Goal: Task Accomplishment & Management: Manage account settings

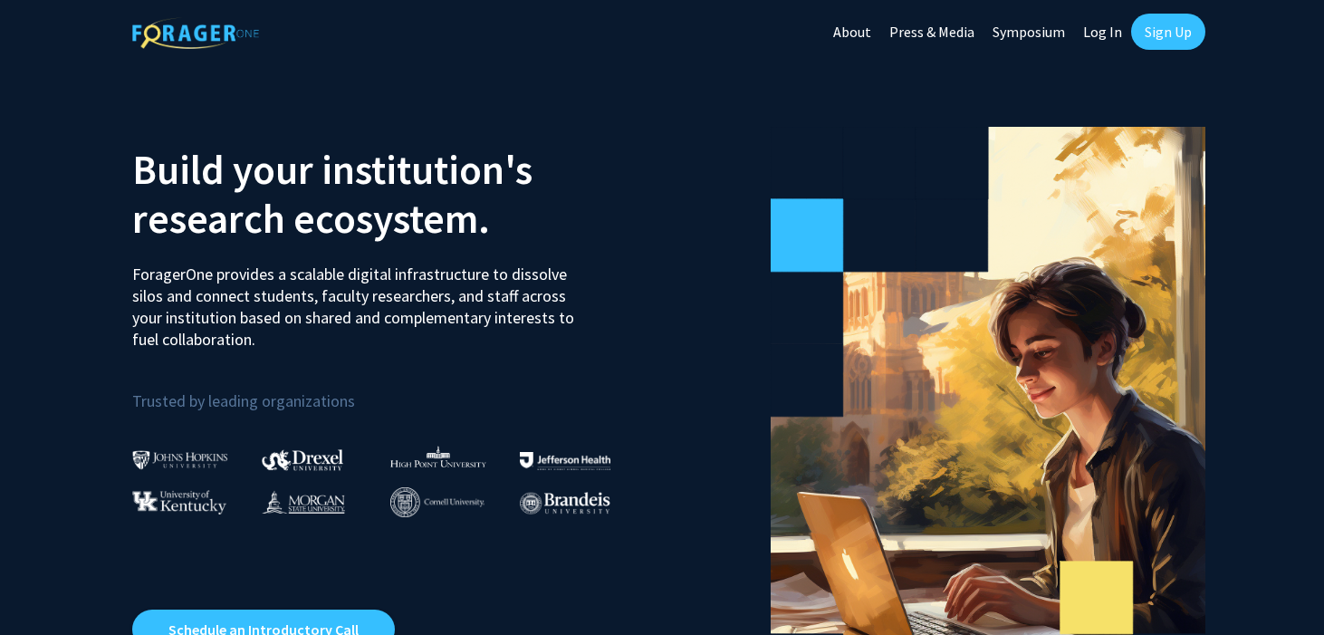
click at [1159, 33] on link "Sign Up" at bounding box center [1168, 32] width 74 height 36
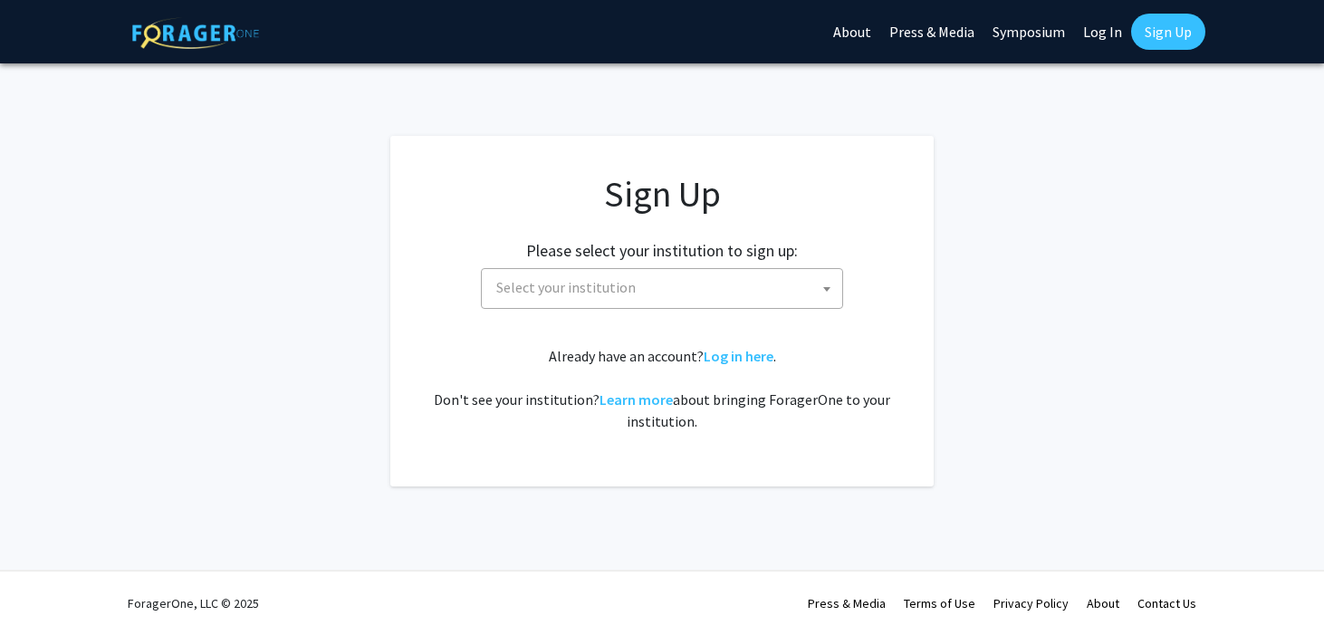
click at [715, 283] on span "Select your institution" at bounding box center [665, 287] width 353 height 37
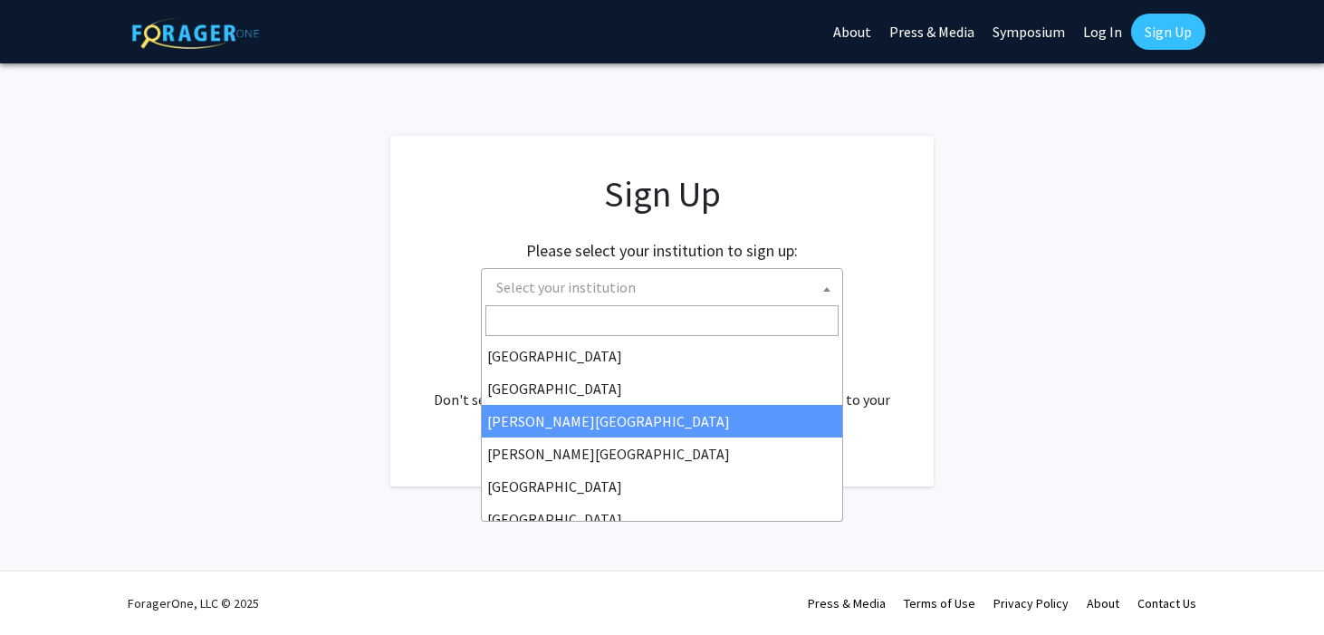
select select "5"
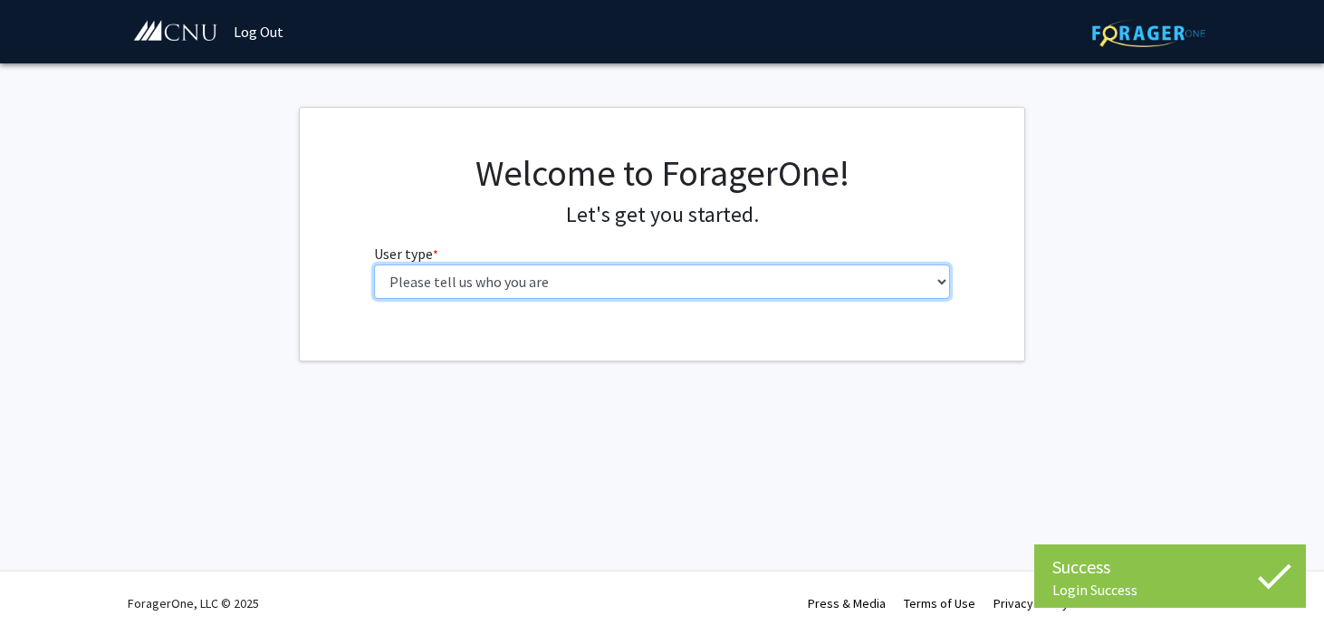
click at [747, 264] on select "Please tell us who you are Undergraduate Student Master's Student Doctoral Cand…" at bounding box center [662, 281] width 577 height 34
select select "1: undergrad"
click at [374, 264] on select "Please tell us who you are Undergraduate Student Master's Student Doctoral Cand…" at bounding box center [662, 281] width 577 height 34
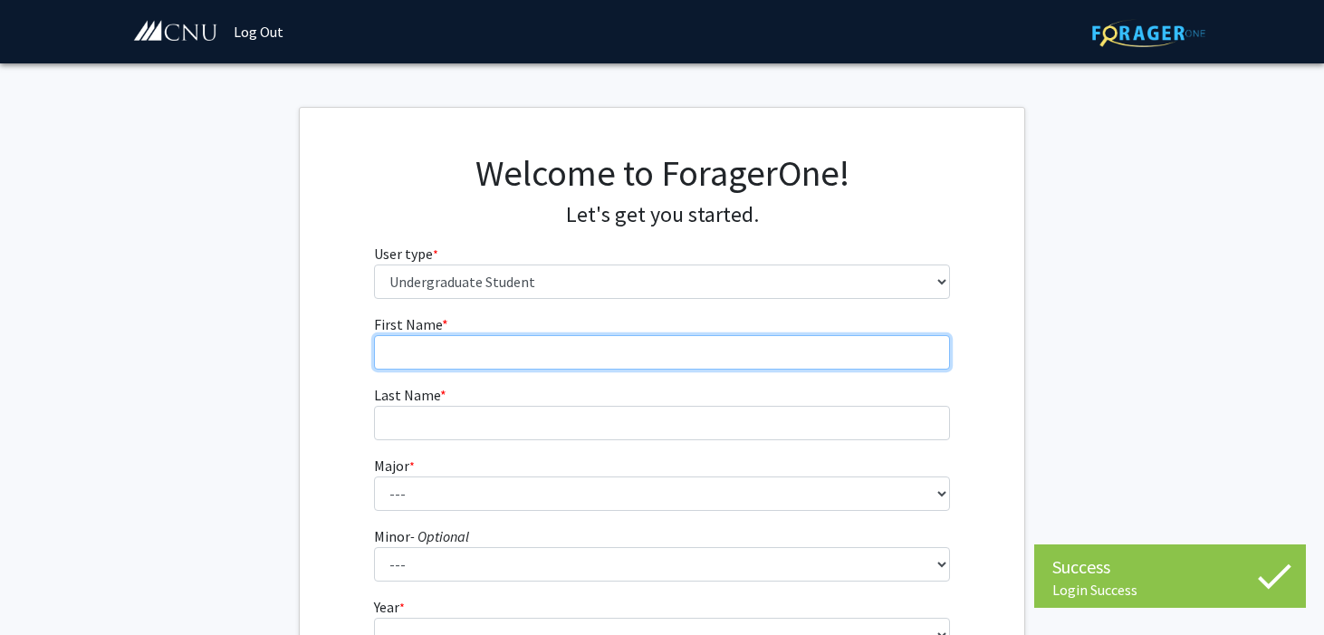
click at [643, 335] on input "First Name * required" at bounding box center [662, 352] width 577 height 34
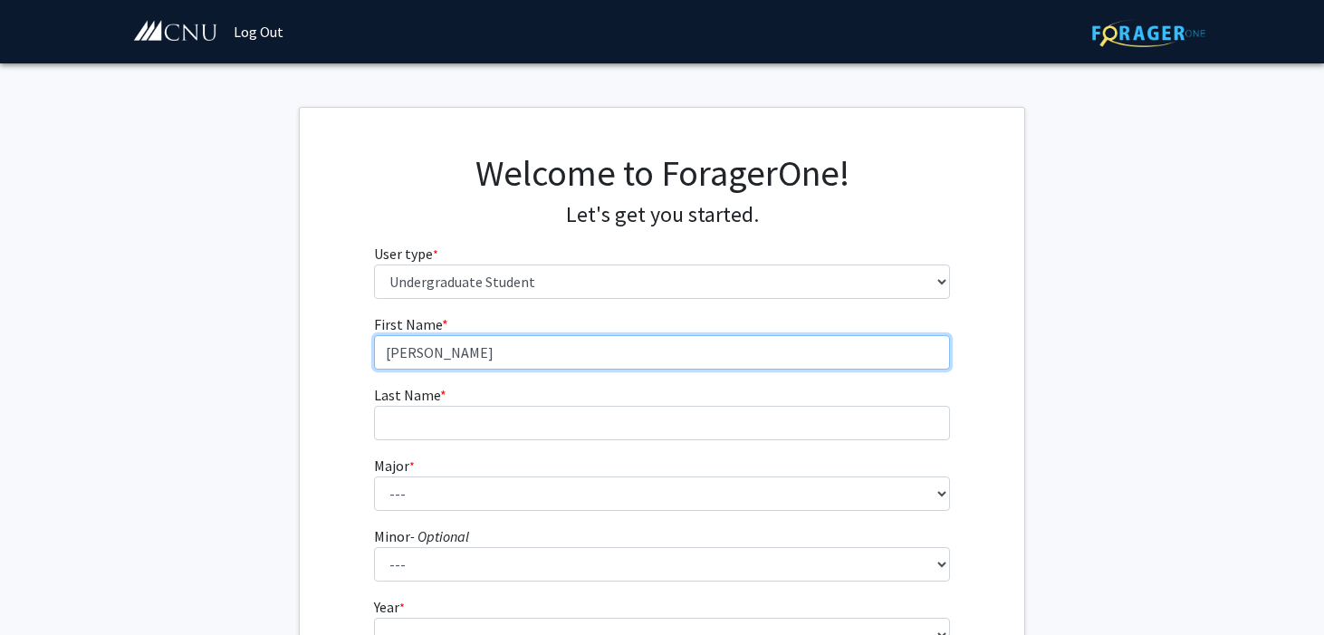
type input "[PERSON_NAME]"
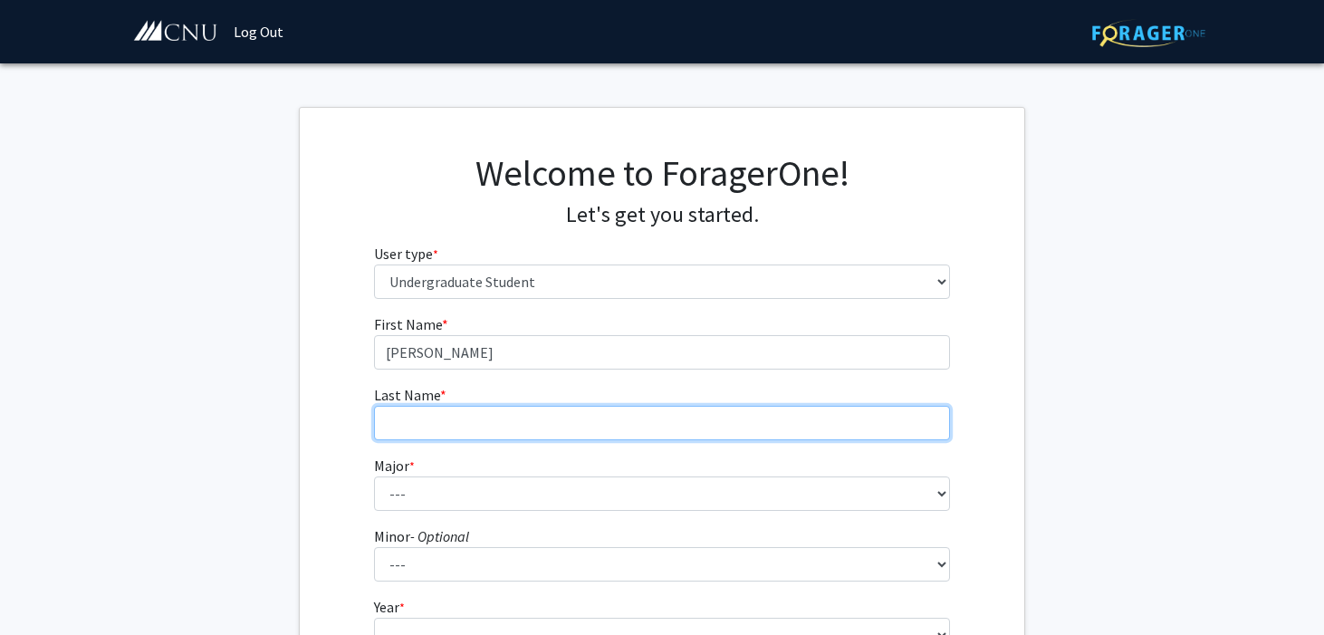
click at [631, 406] on input "Last Name * required" at bounding box center [662, 423] width 577 height 34
type input "[PERSON_NAME]"
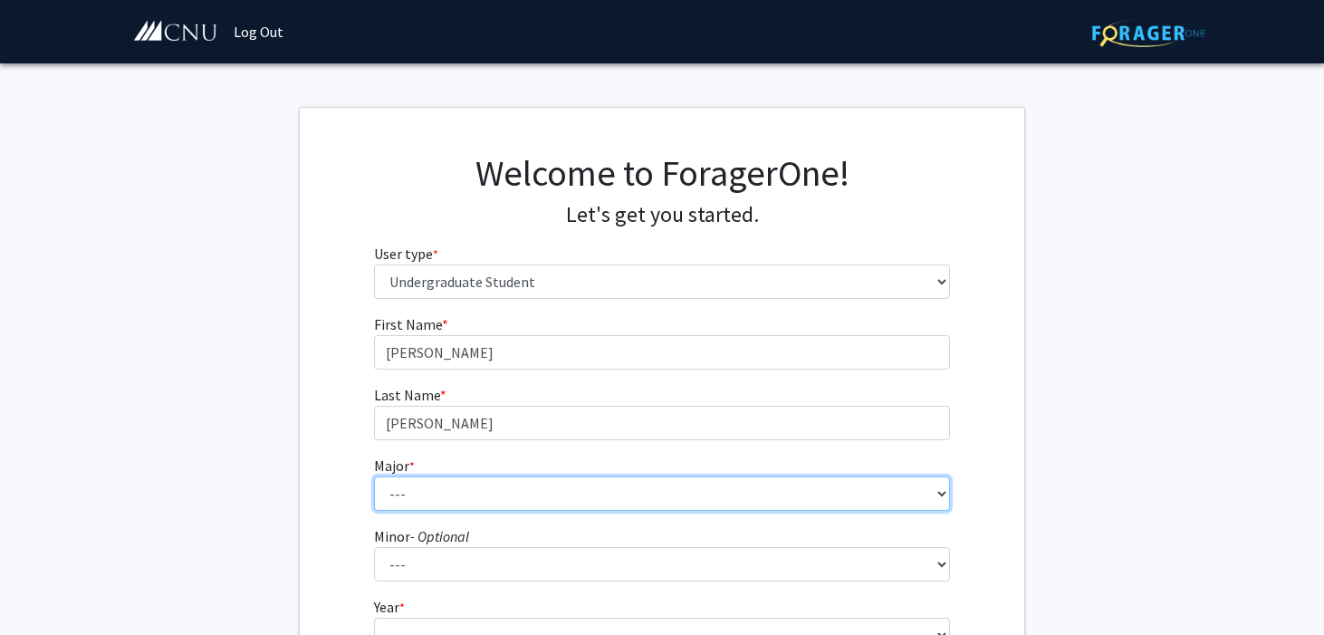
click at [617, 476] on select "--- Accounting Applied Physics Art History Biochemistry Biology Chemistry Class…" at bounding box center [662, 493] width 577 height 34
select select "5: 616"
click at [374, 476] on select "--- Accounting Applied Physics Art History Biochemistry Biology Chemistry Class…" at bounding box center [662, 493] width 577 height 34
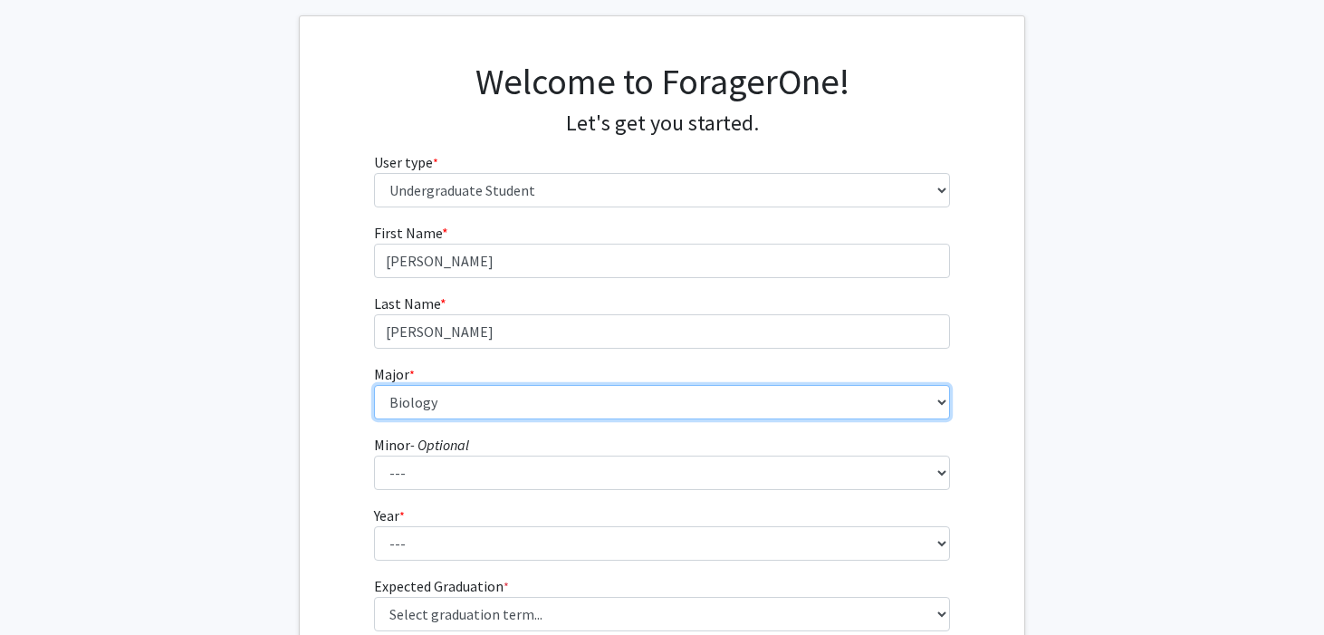
scroll to position [98, 0]
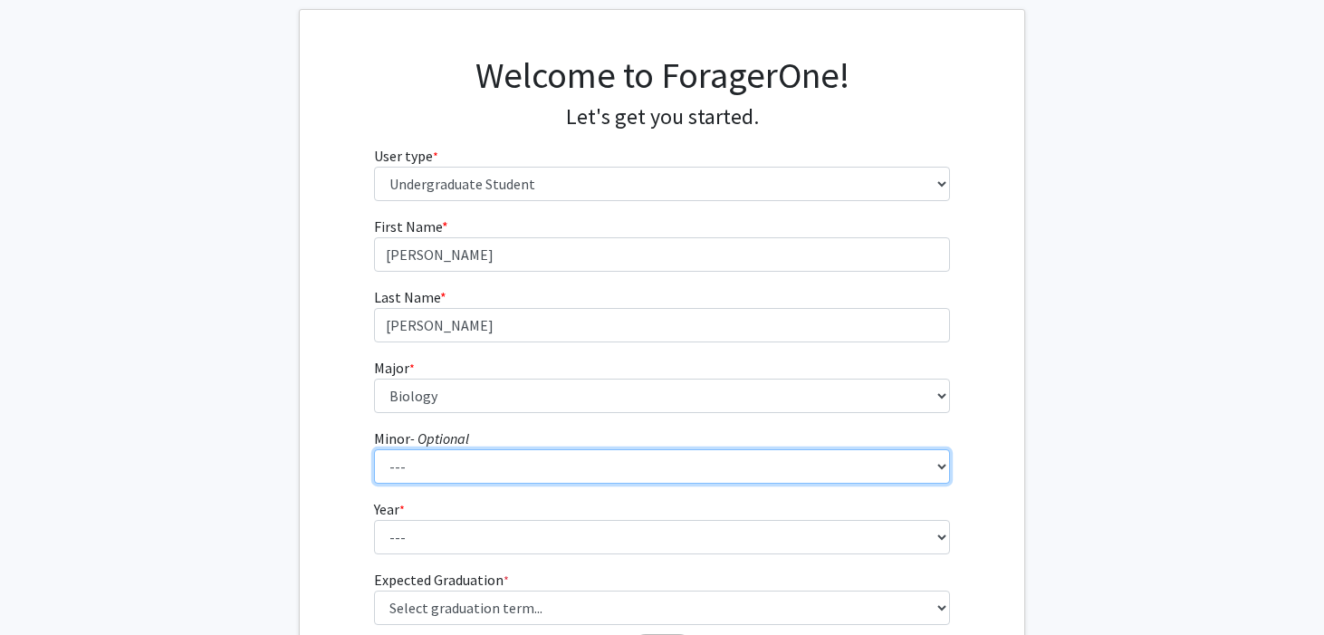
click at [568, 449] on select "--- African American Studies American Studies Anthropology Asian Studies Busine…" at bounding box center [662, 466] width 577 height 34
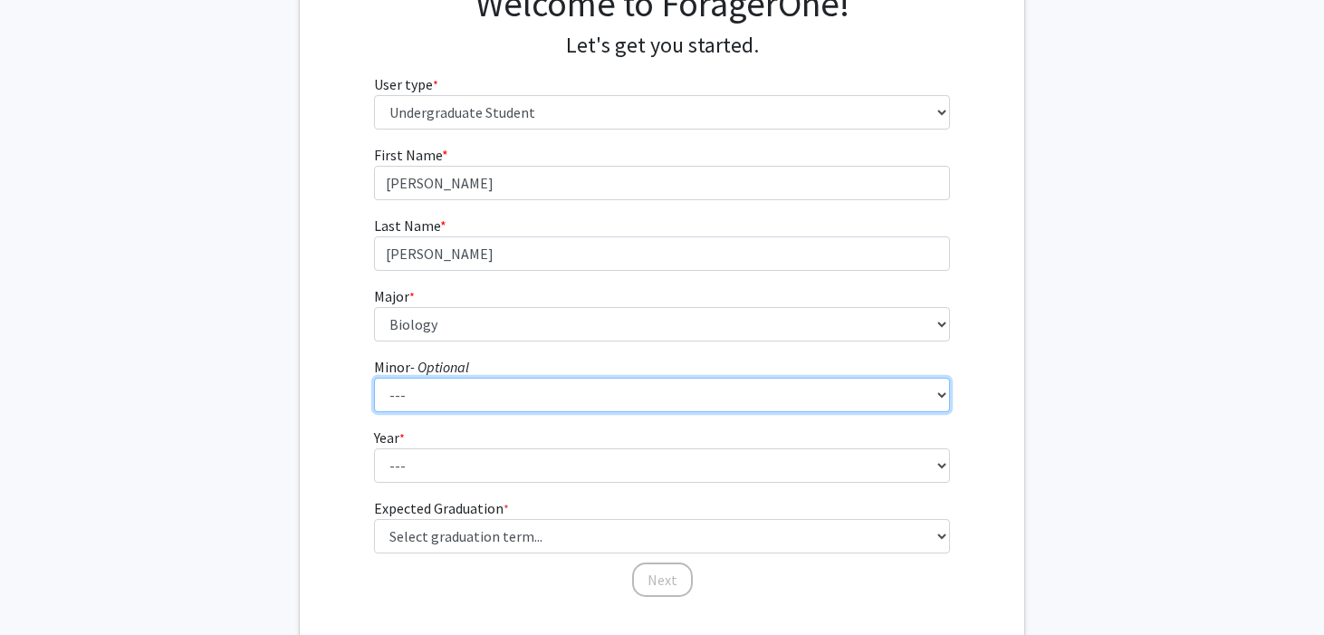
scroll to position [204, 0]
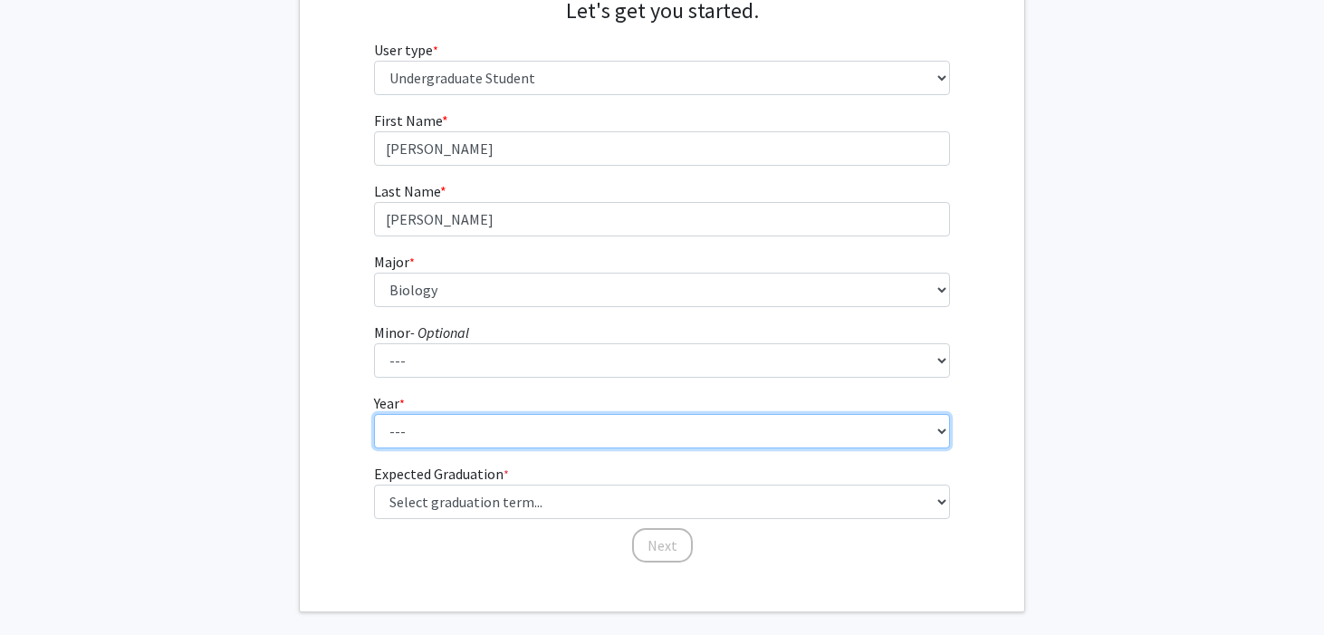
click at [919, 414] on select "--- First-year Sophomore Junior Senior Postbaccalaureate Certificate" at bounding box center [662, 431] width 577 height 34
select select "1: first-year"
click at [374, 414] on select "--- First-year Sophomore Junior Senior Postbaccalaureate Certificate" at bounding box center [662, 431] width 577 height 34
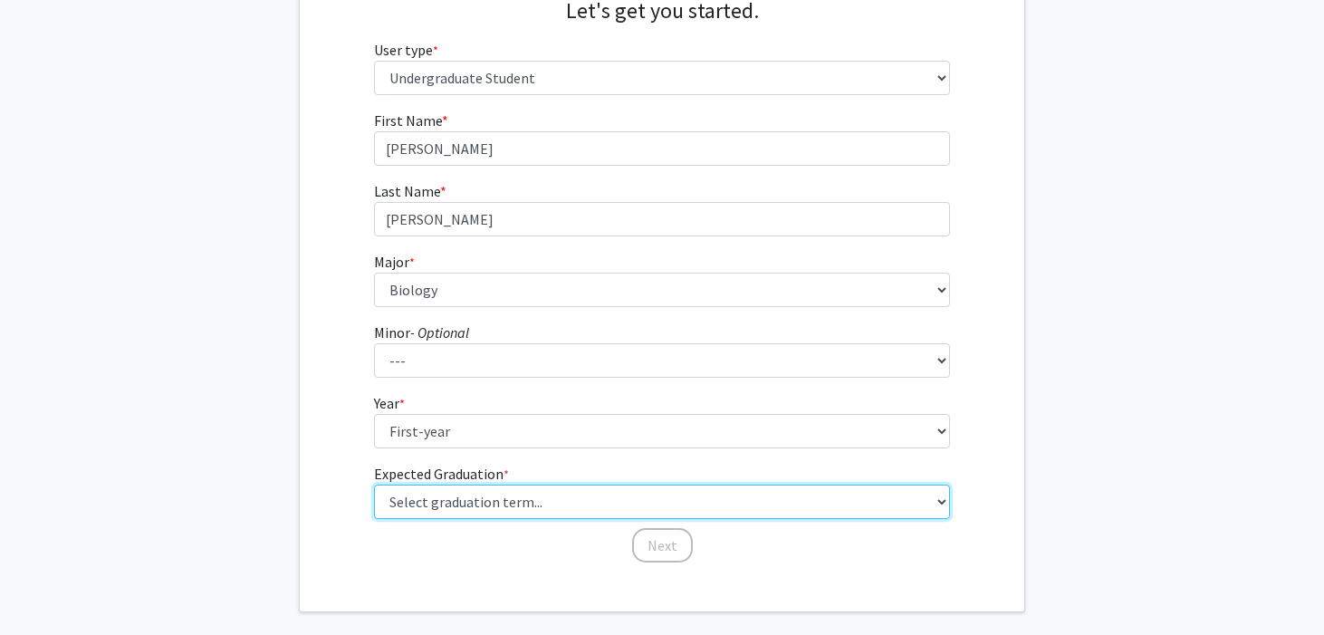
click at [783, 484] on select "Select graduation term... Spring 2025 Summer 2025 Fall 2025 Winter 2025 Spring …" at bounding box center [662, 501] width 577 height 34
select select "17: spring_2029"
click at [374, 484] on select "Select graduation term... Spring 2025 Summer 2025 Fall 2025 Winter 2025 Spring …" at bounding box center [662, 501] width 577 height 34
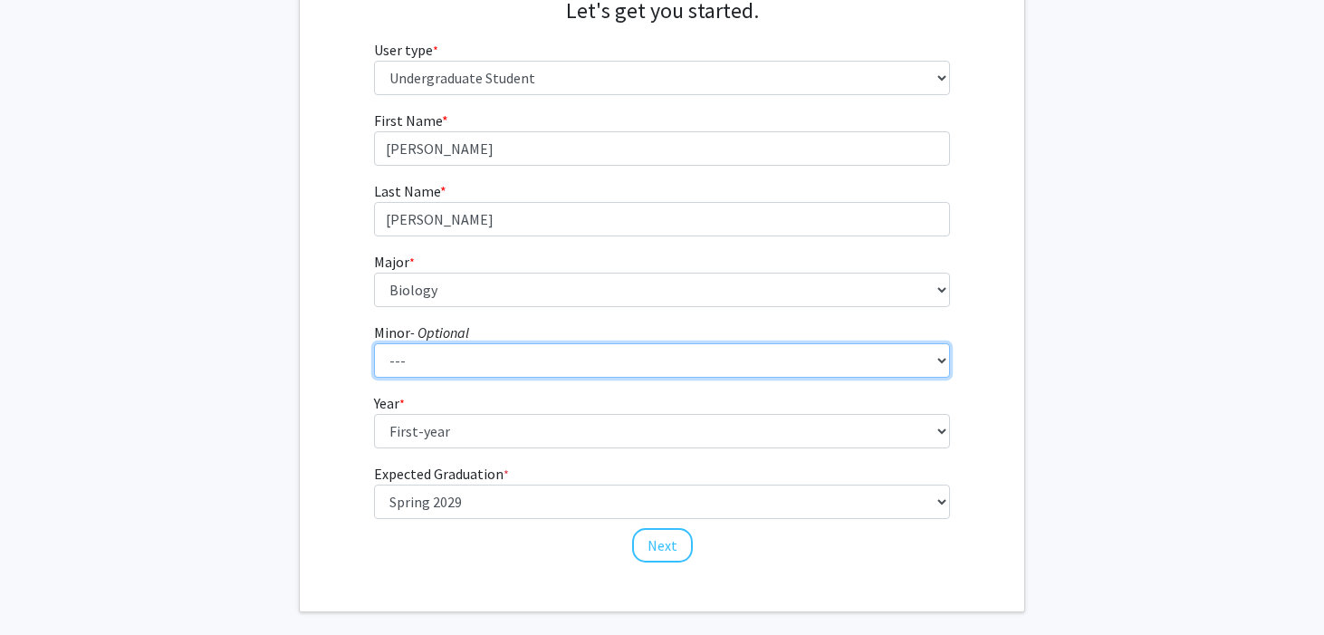
click at [600, 343] on select "--- African American Studies American Studies Anthropology Asian Studies Busine…" at bounding box center [662, 360] width 577 height 34
click at [374, 343] on select "--- African American Studies American Studies Anthropology Asian Studies Busine…" at bounding box center [662, 360] width 577 height 34
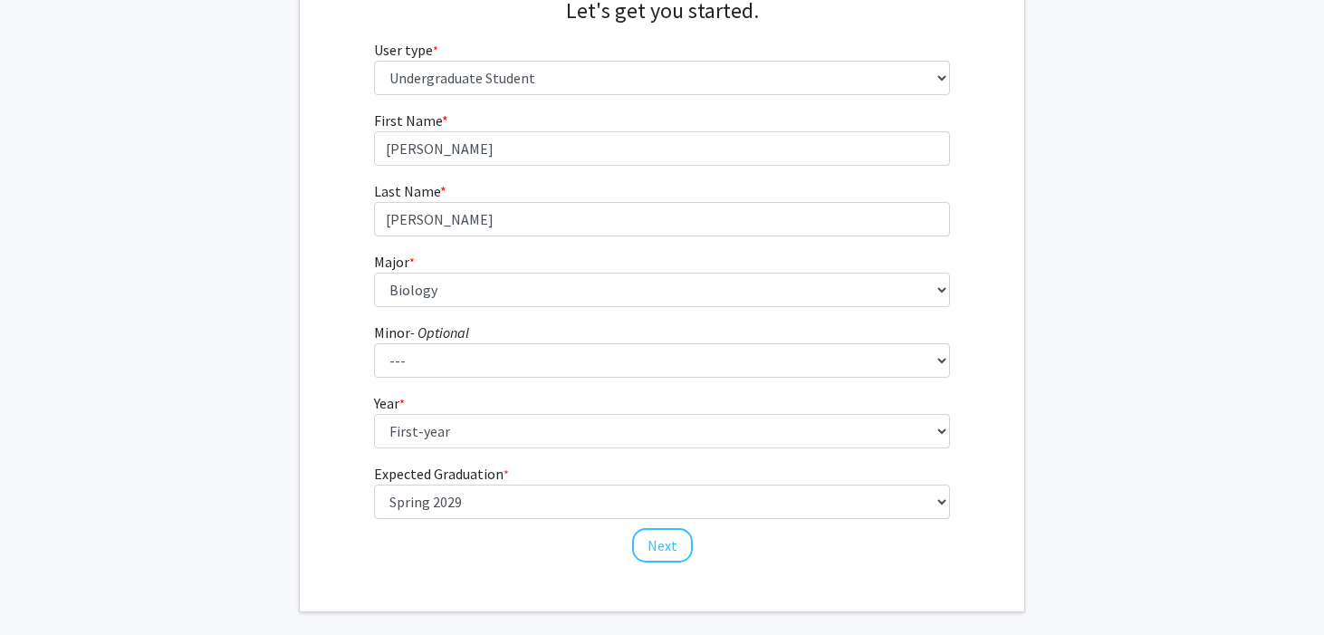
click at [608, 258] on form "First Name * required [PERSON_NAME] Last Name * required [PERSON_NAME] Major * …" at bounding box center [662, 328] width 577 height 436
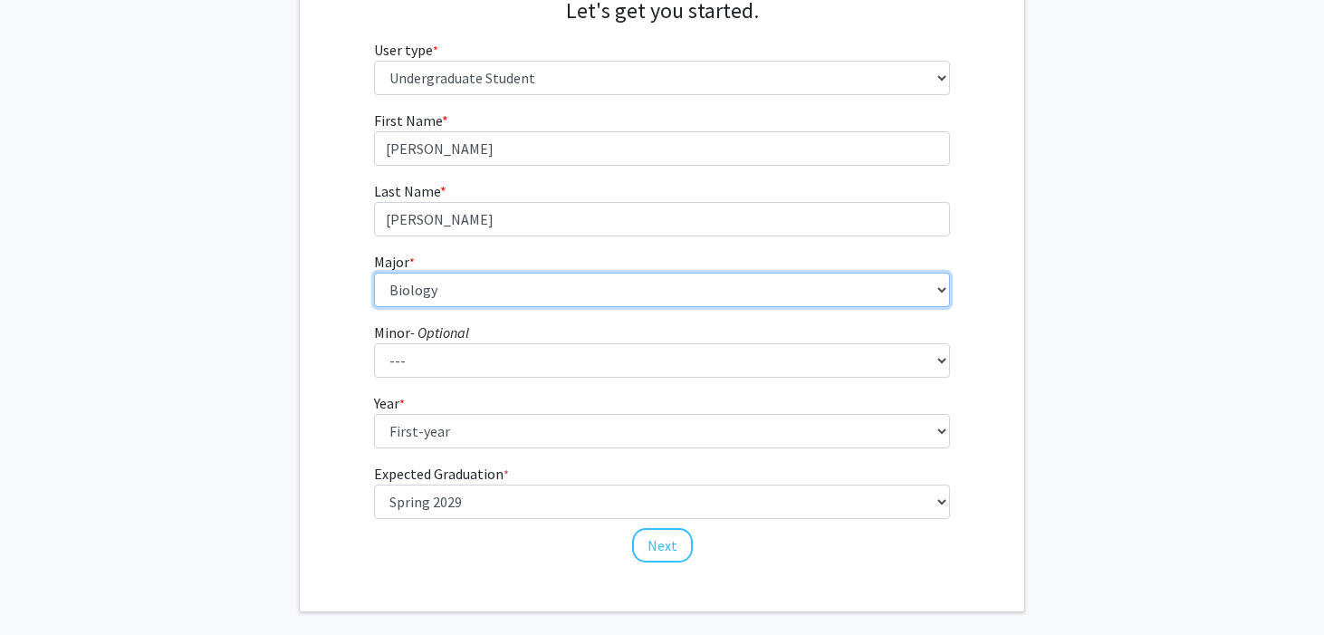
click at [608, 272] on select "--- Accounting Applied Physics Art History Biochemistry Biology Chemistry Class…" at bounding box center [662, 289] width 577 height 34
select select "16: 627"
click at [374, 272] on select "--- Accounting Applied Physics Art History Biochemistry Biology Chemistry Class…" at bounding box center [662, 289] width 577 height 34
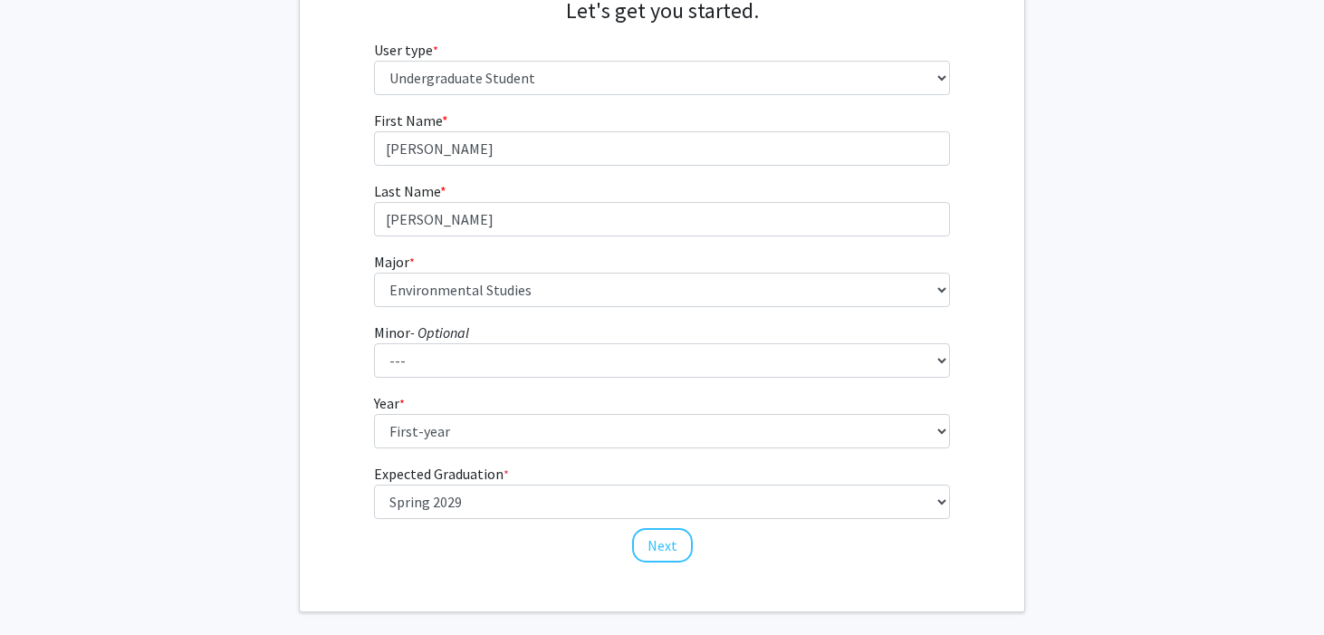
click at [616, 322] on form "First Name * required [PERSON_NAME] Last Name * required [PERSON_NAME] Major * …" at bounding box center [662, 328] width 577 height 436
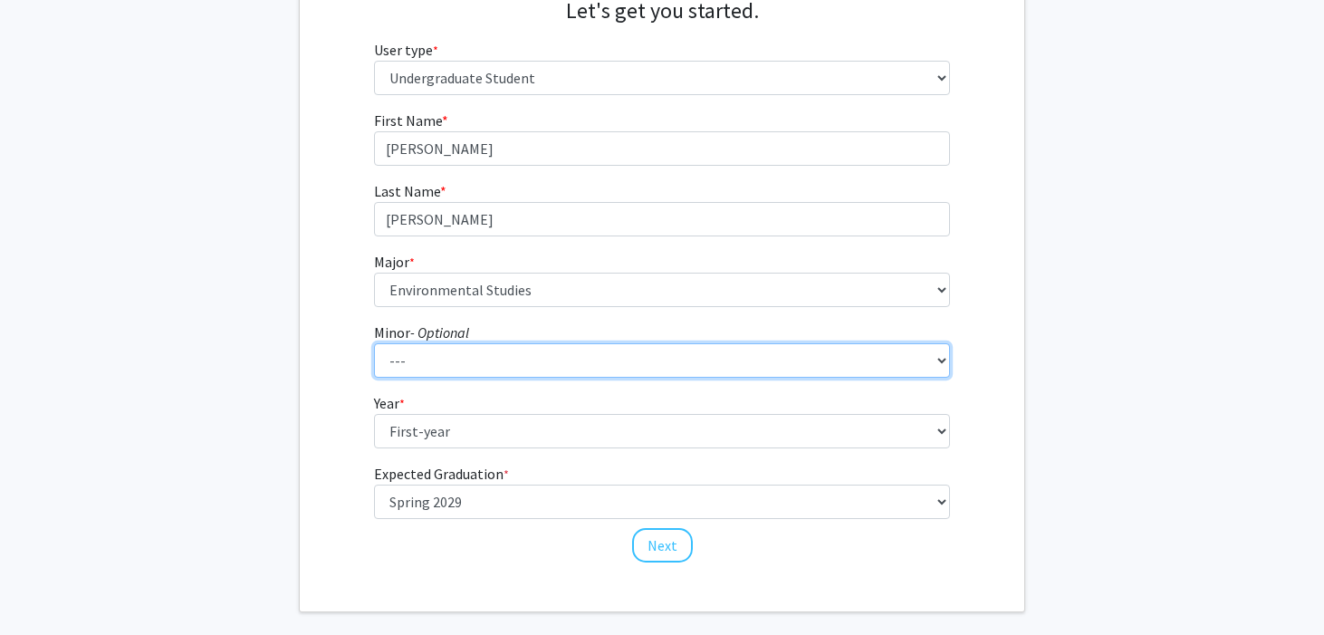
click at [601, 343] on select "--- African American Studies American Studies Anthropology Asian Studies Busine…" at bounding box center [662, 360] width 577 height 34
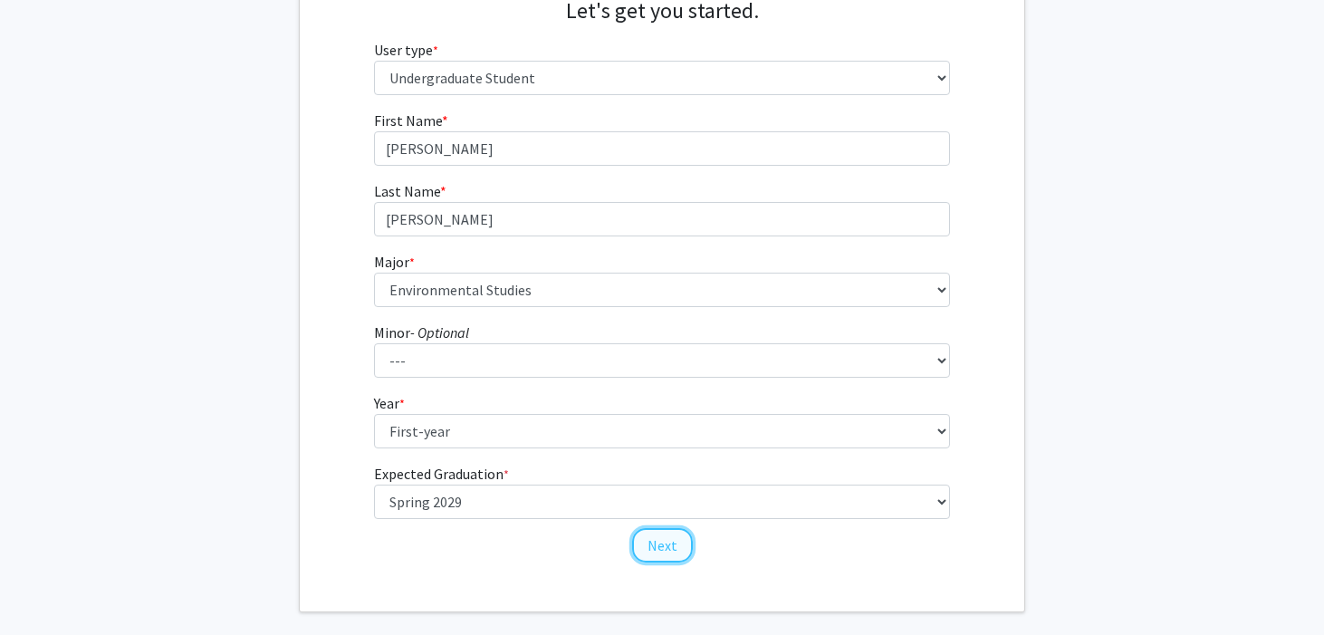
click at [673, 528] on button "Next" at bounding box center [662, 545] width 61 height 34
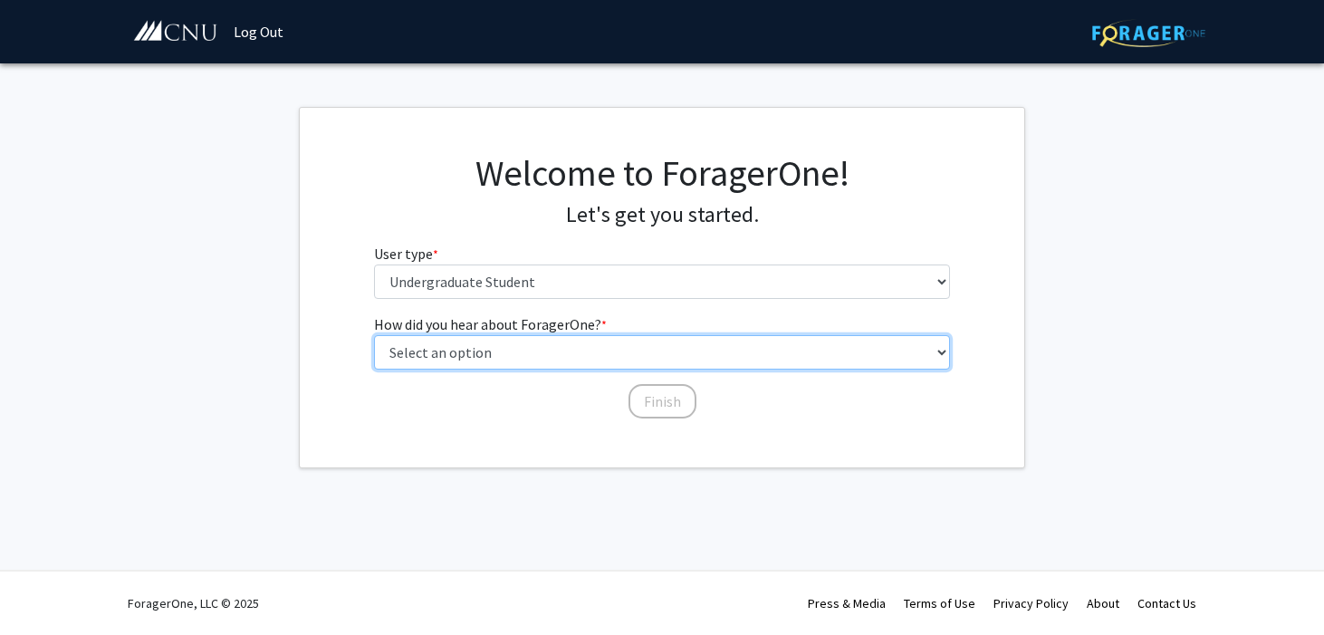
click at [636, 335] on select "Select an option Peer/student recommendation Faculty/staff recommendation Unive…" at bounding box center [662, 352] width 577 height 34
select select "1: peer_recommendation"
click at [374, 335] on select "Select an option Peer/student recommendation Faculty/staff recommendation Unive…" at bounding box center [662, 352] width 577 height 34
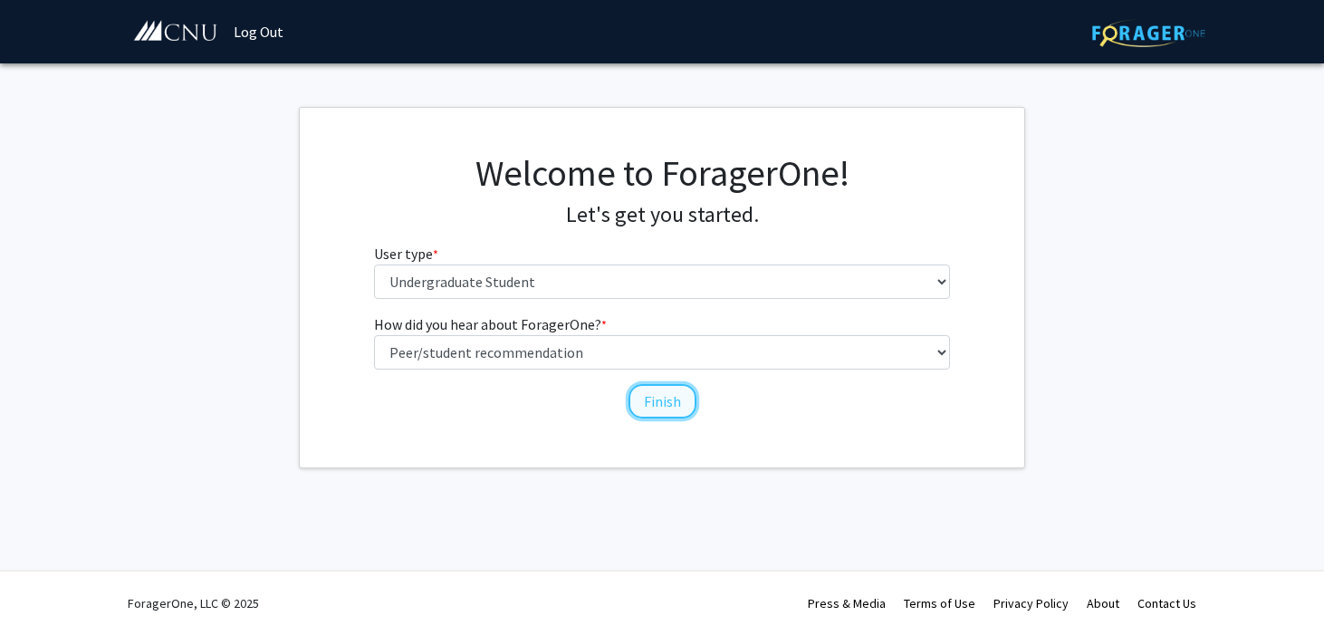
click at [652, 384] on button "Finish" at bounding box center [662, 401] width 68 height 34
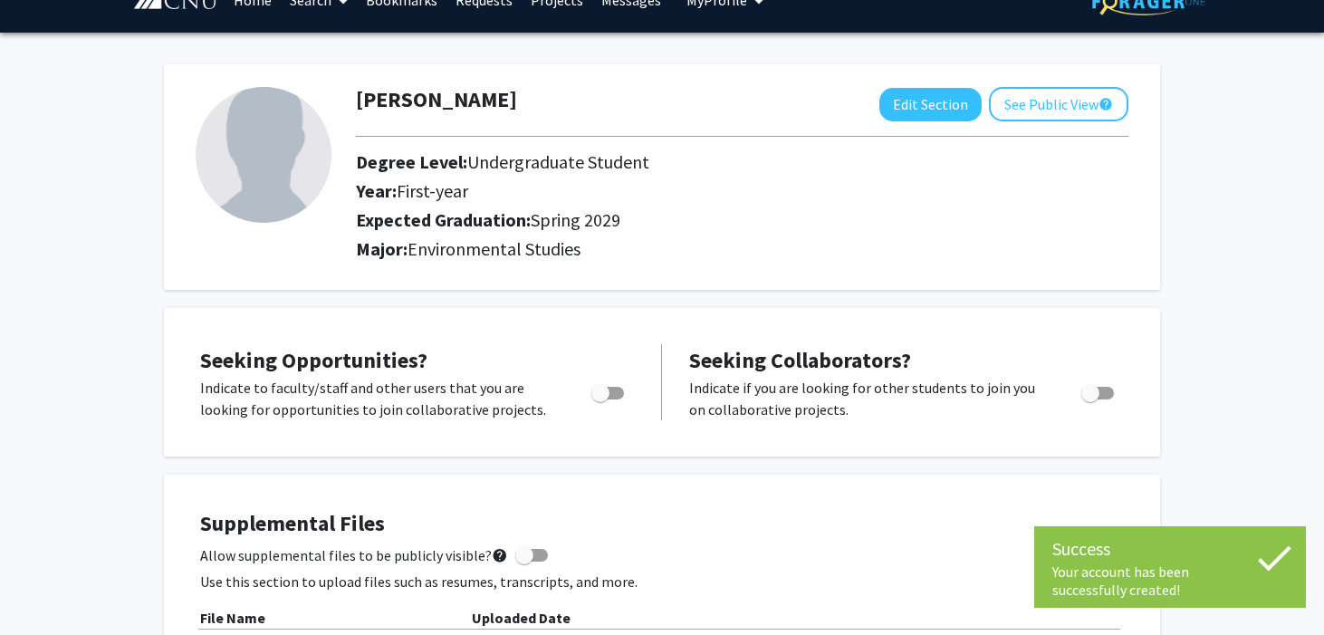
scroll to position [33, 0]
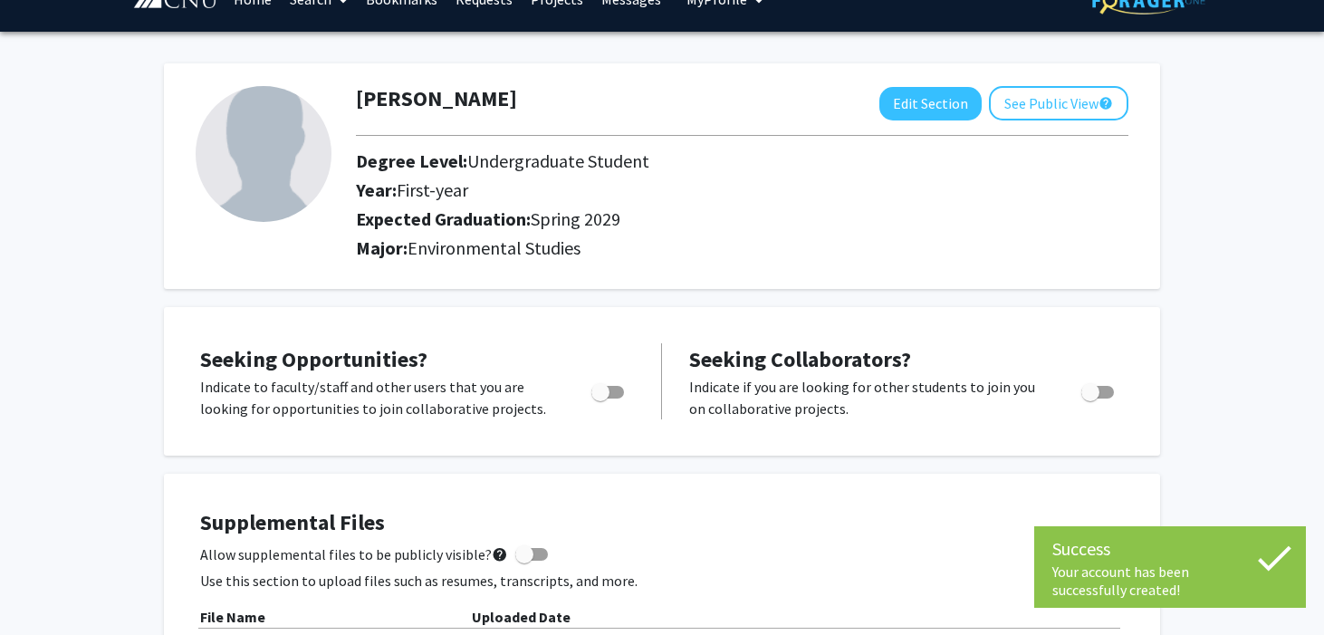
click at [608, 383] on span "Toggle" at bounding box center [600, 392] width 18 height 18
click at [600, 398] on input "Are you actively seeking opportunities?" at bounding box center [599, 398] width 1 height 1
checkbox input "true"
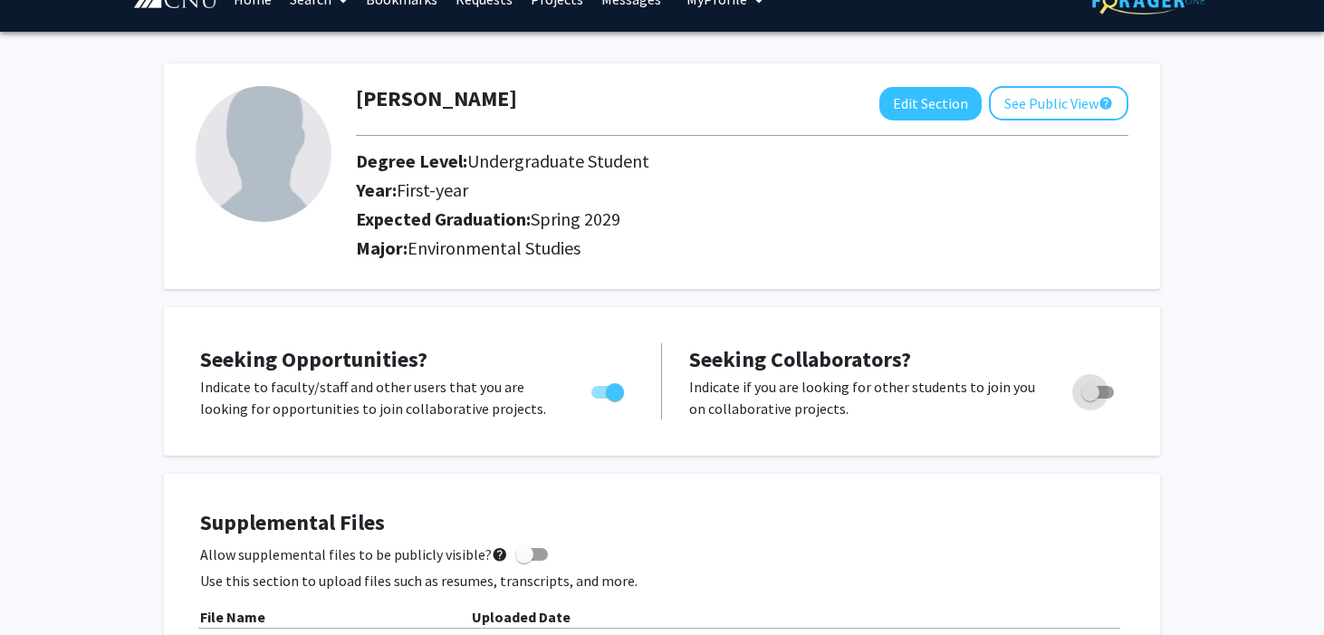
click at [1085, 383] on span "Toggle" at bounding box center [1090, 392] width 18 height 18
click at [1089, 398] on input "Would you like to receive other student requests to work with you?" at bounding box center [1089, 398] width 1 height 1
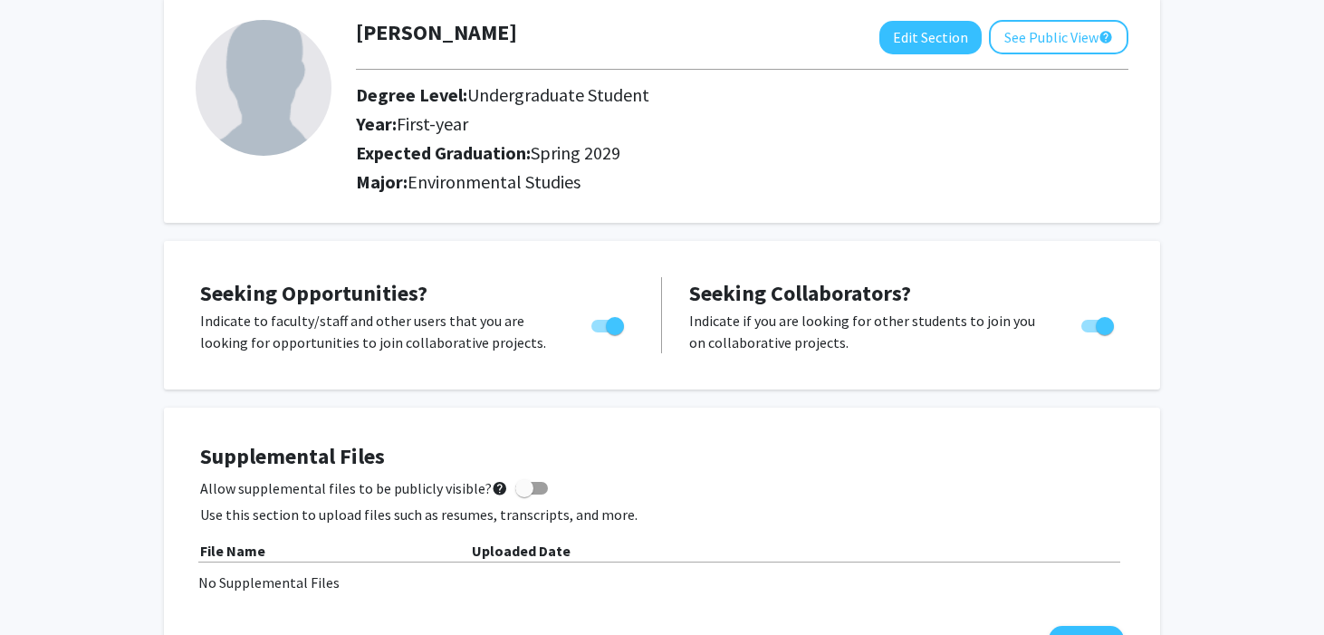
scroll to position [102, 0]
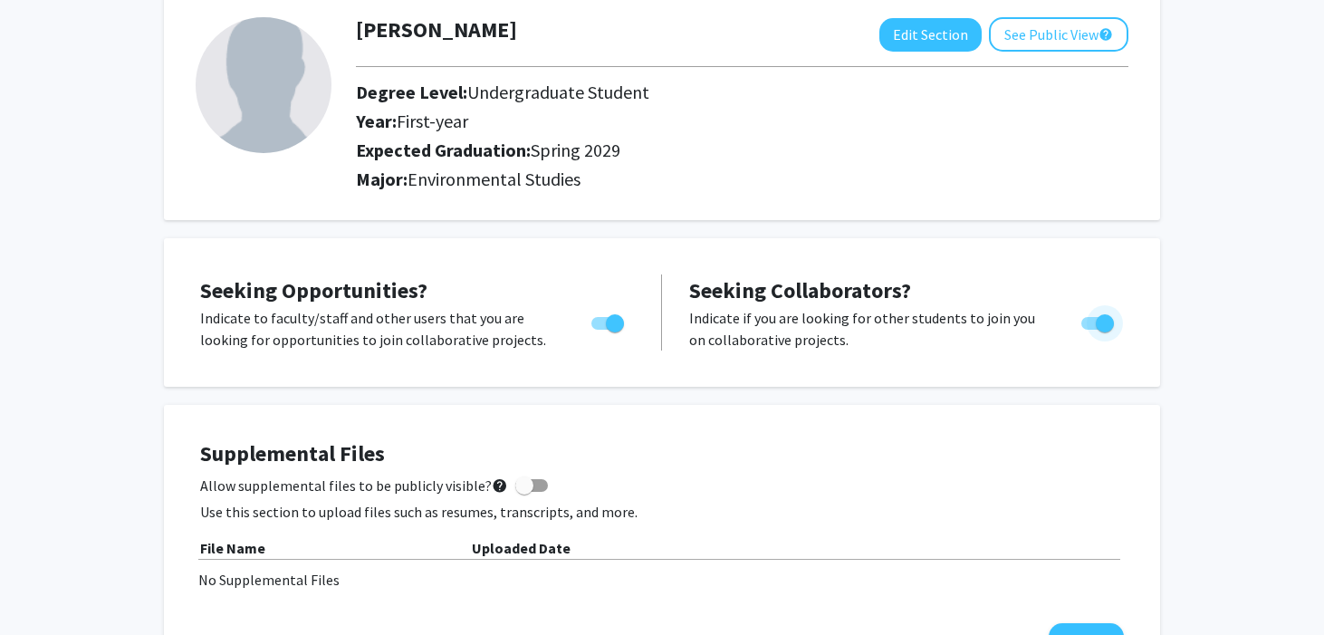
click at [1099, 314] on span "Toggle" at bounding box center [1104, 323] width 18 height 18
click at [1090, 330] on input "Would you like to receive other student requests to work with you?" at bounding box center [1089, 330] width 1 height 1
checkbox input "false"
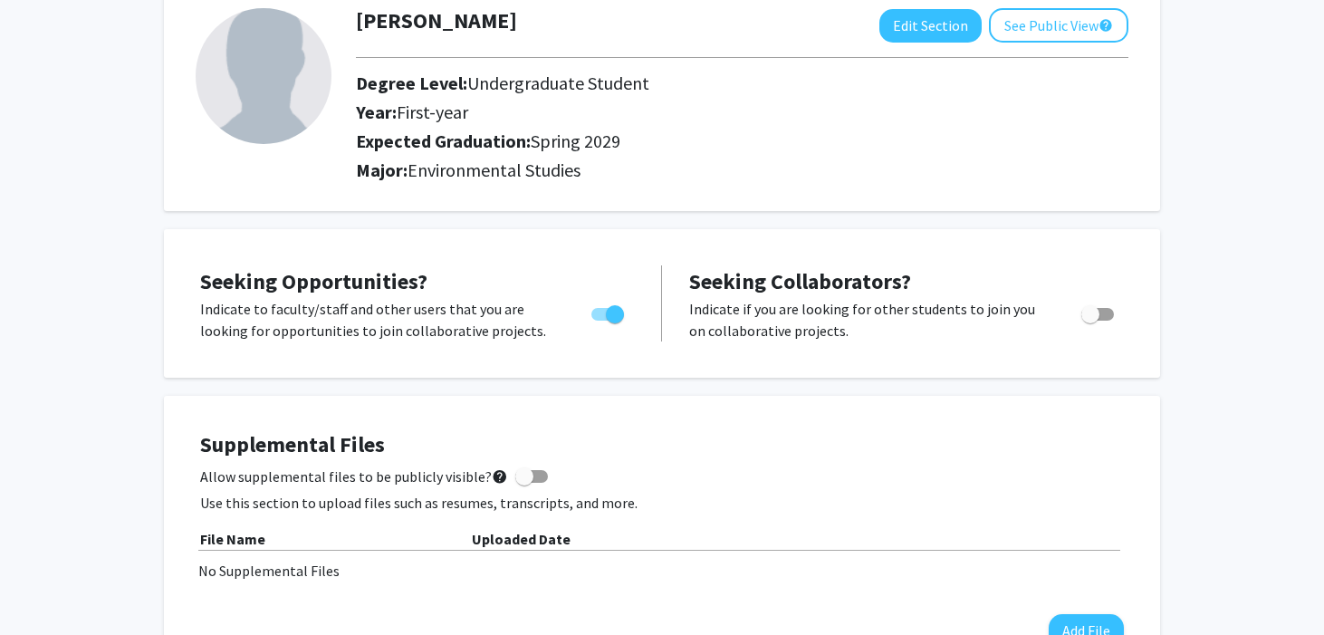
scroll to position [0, 0]
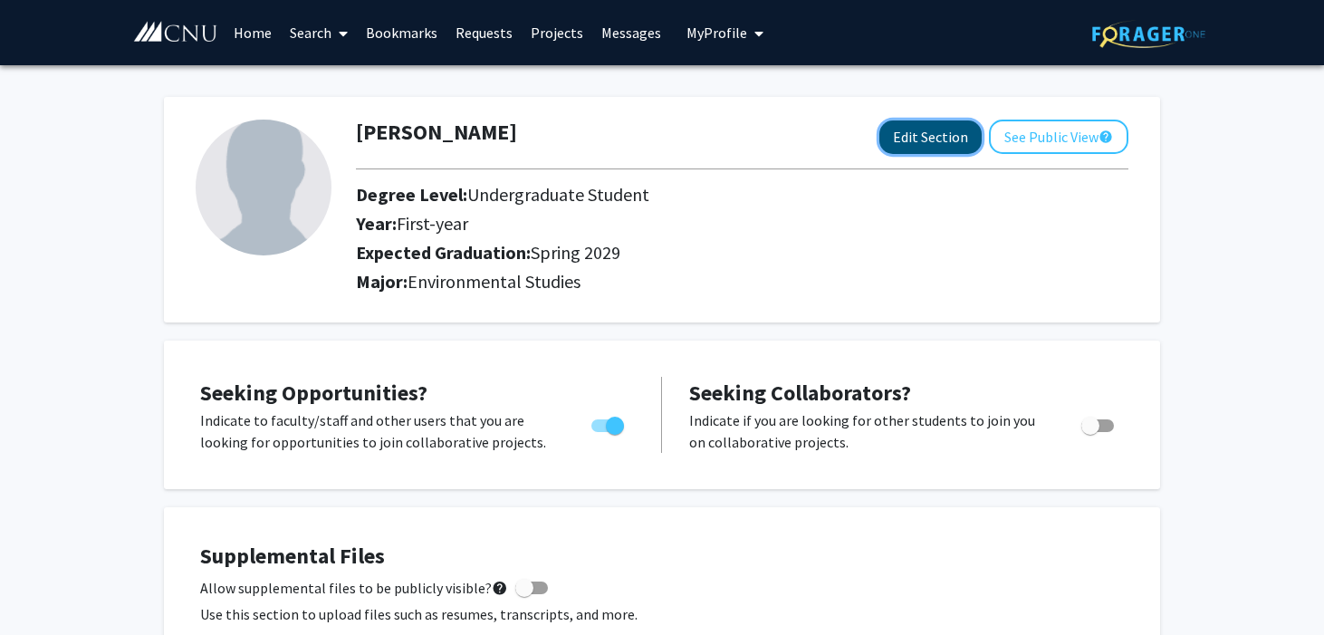
click at [958, 139] on button "Edit Section" at bounding box center [930, 136] width 102 height 33
select select "first-year"
select select "45: spring_2029"
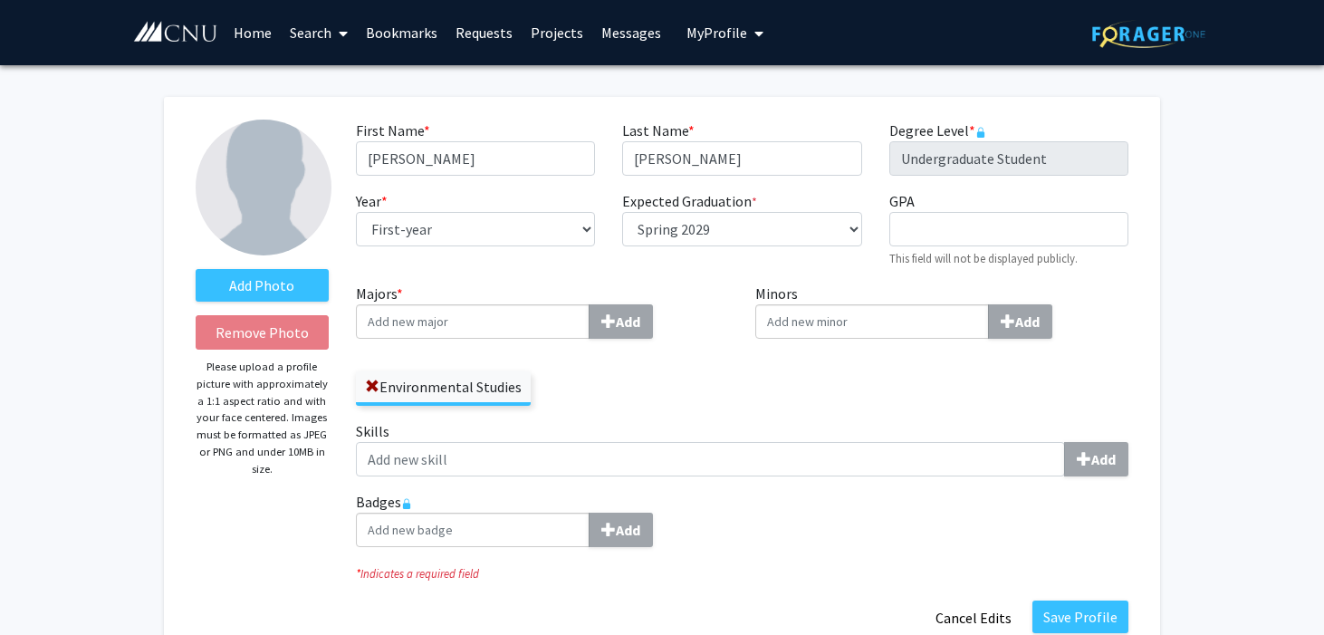
click at [543, 304] on input "Majors * Add" at bounding box center [473, 321] width 234 height 34
type input "I"
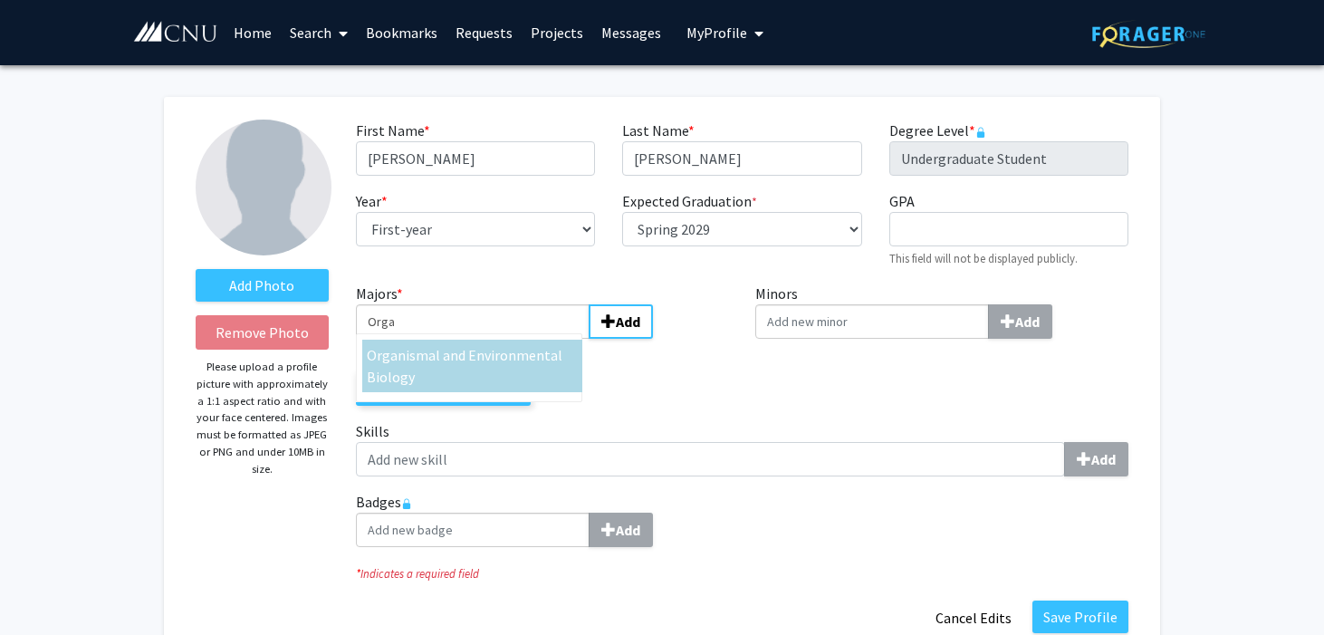
type input "Orga"
click at [547, 346] on span "nismal and Environmental Biology" at bounding box center [465, 366] width 196 height 40
click at [547, 331] on input "Orga" at bounding box center [473, 321] width 234 height 34
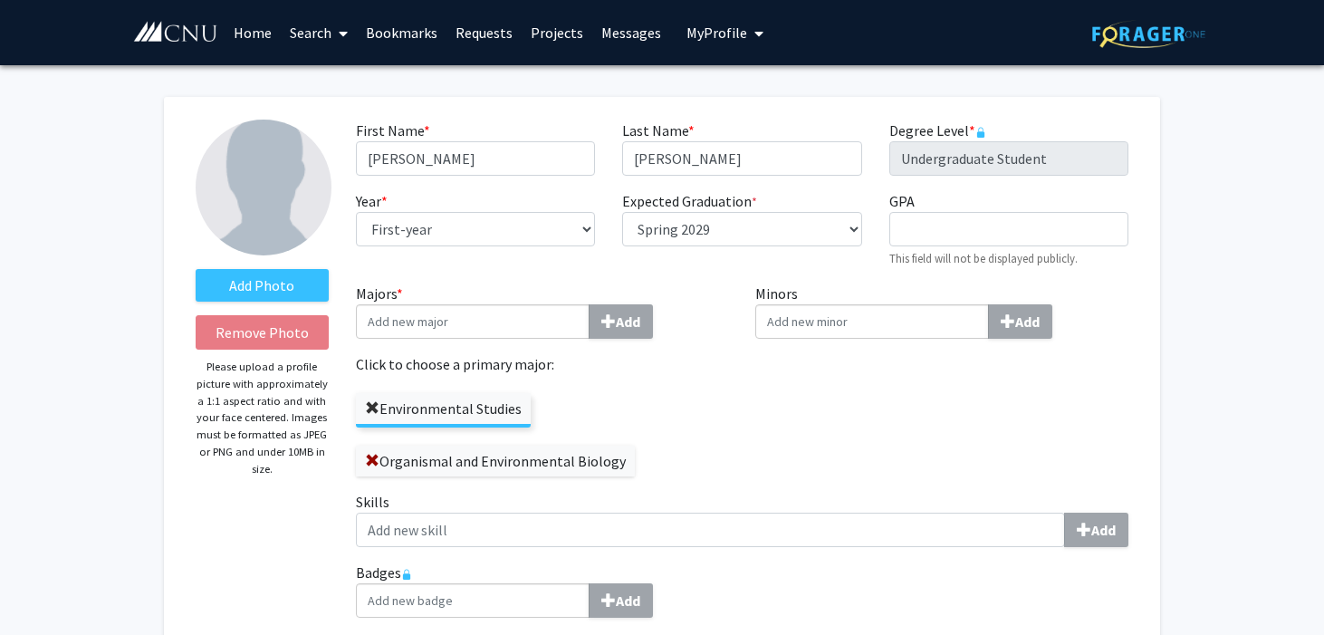
click at [365, 401] on span at bounding box center [372, 408] width 14 height 14
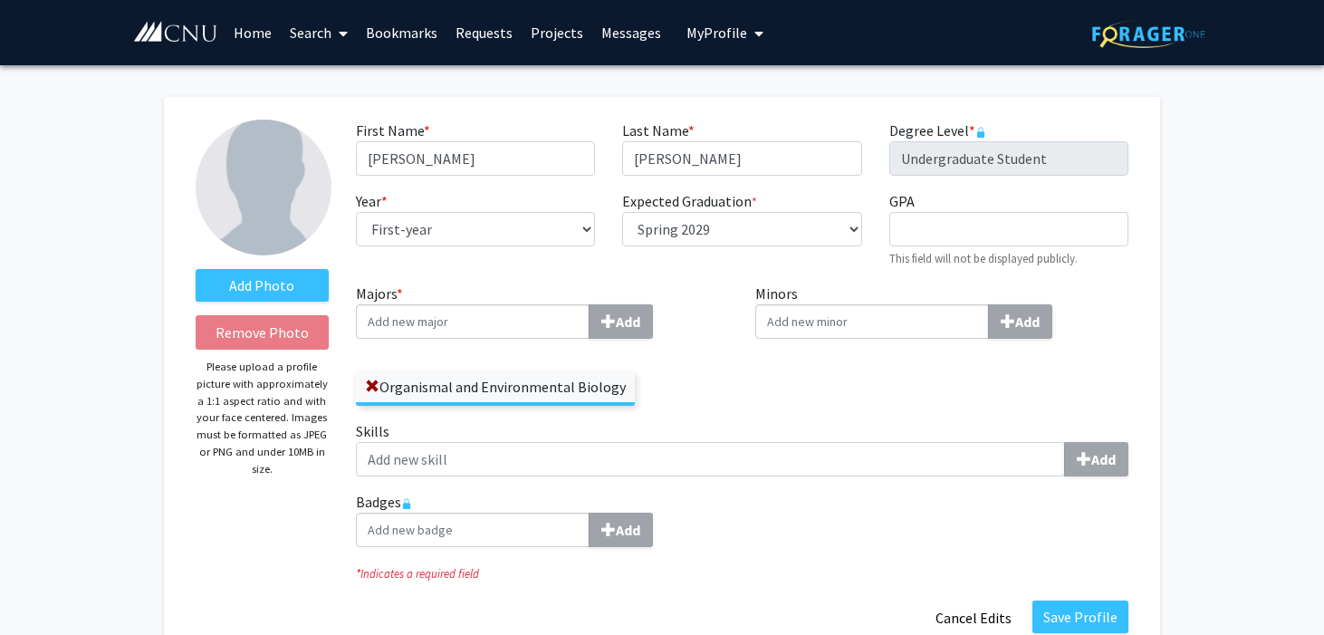
click at [820, 304] on input "Minors Add" at bounding box center [872, 321] width 234 height 34
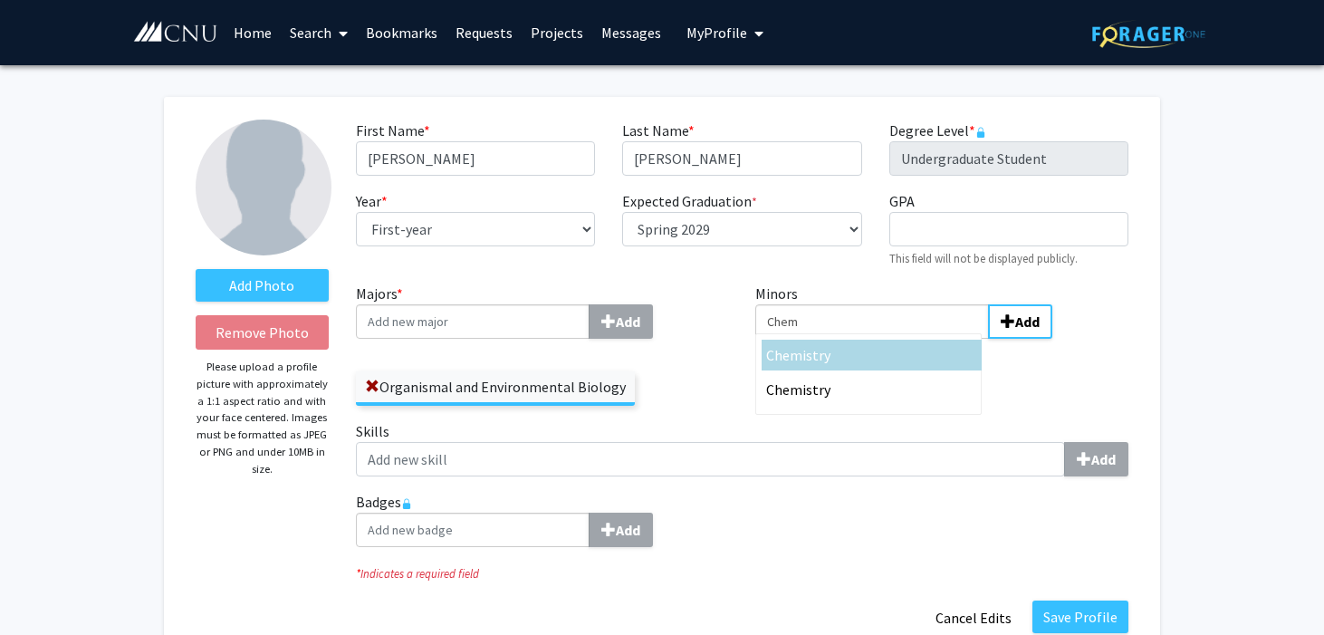
type input "Chem"
click at [779, 346] on span "Chem" at bounding box center [784, 355] width 36 height 18
click at [779, 337] on input "Chem" at bounding box center [872, 321] width 234 height 34
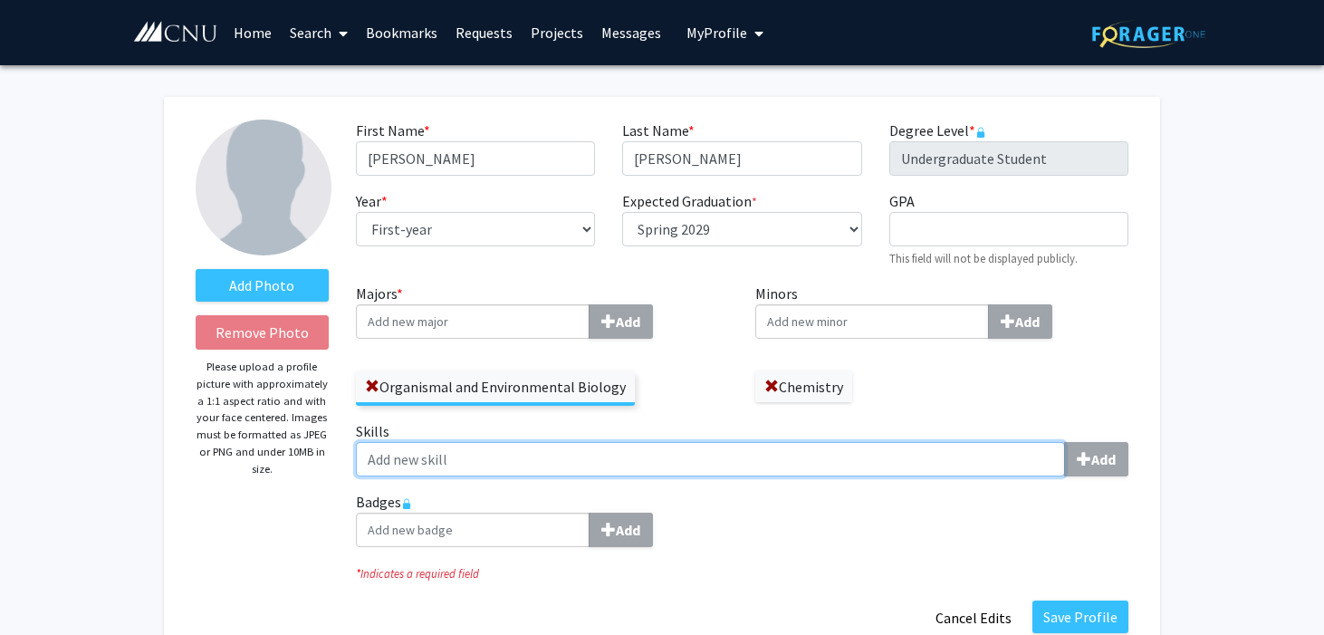
click at [657, 442] on input "Skills Add" at bounding box center [710, 459] width 709 height 34
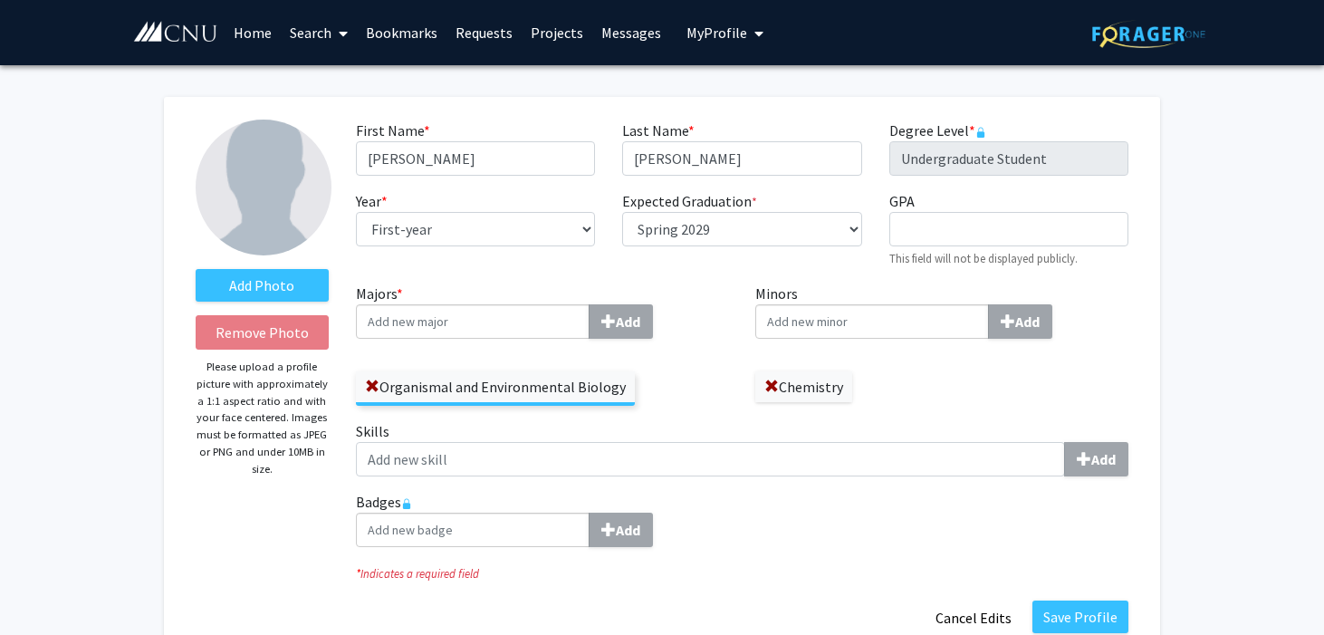
click at [683, 491] on label "Badges Add" at bounding box center [742, 519] width 772 height 56
click at [1085, 600] on button "Save Profile" at bounding box center [1080, 616] width 96 height 33
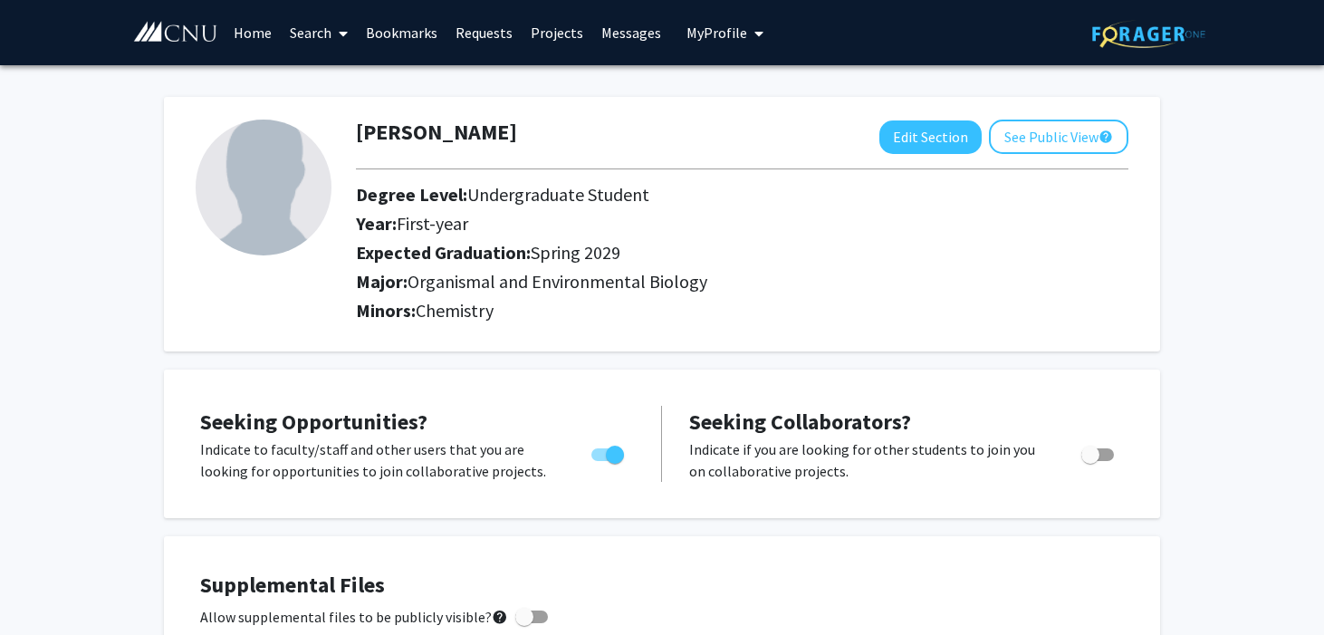
click at [547, 37] on link "Projects" at bounding box center [556, 32] width 71 height 63
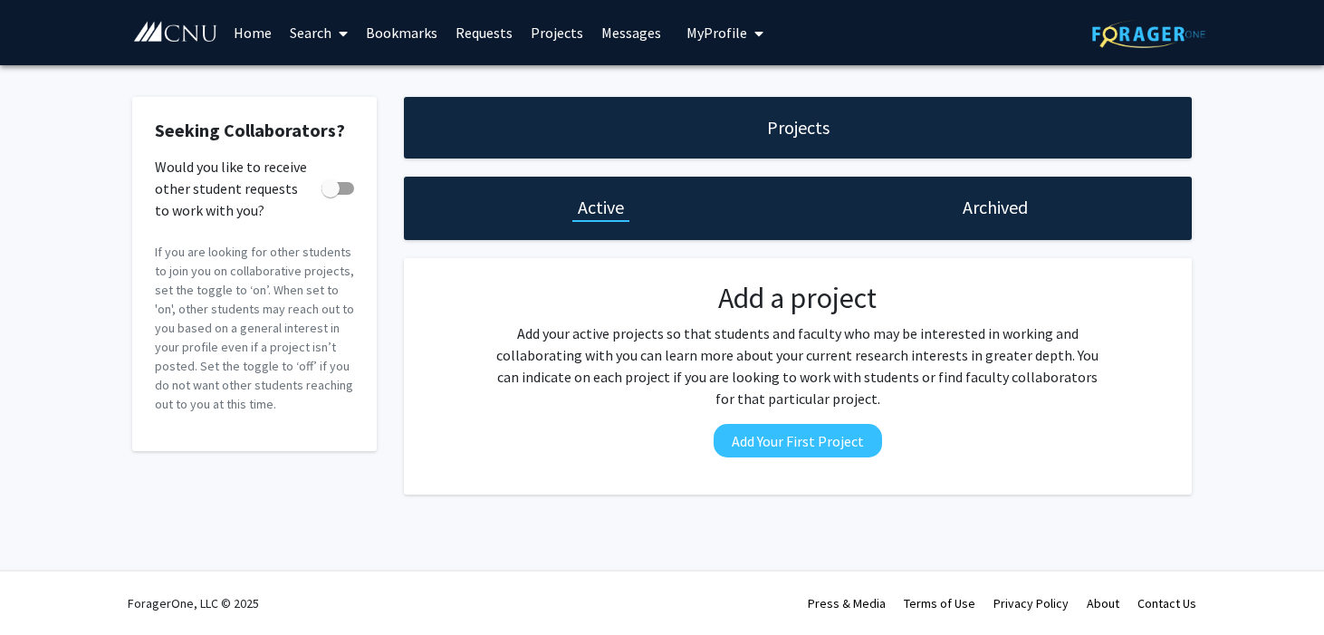
click at [260, 38] on link "Home" at bounding box center [253, 32] width 56 height 63
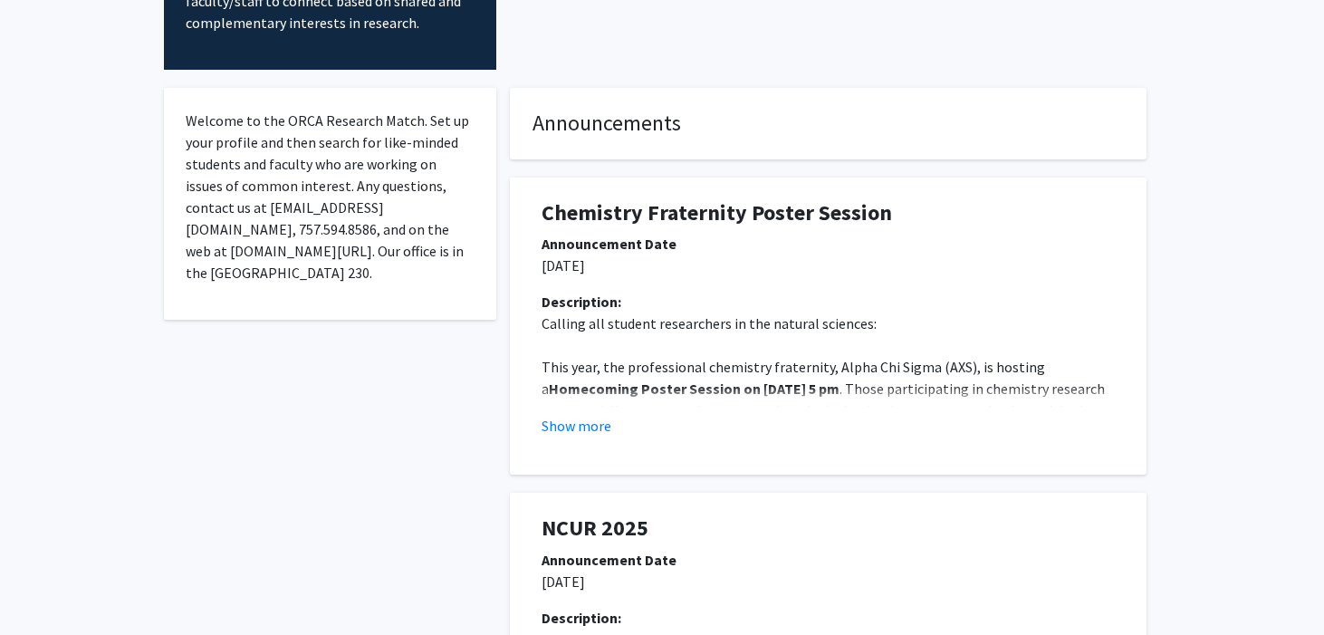
scroll to position [248, 0]
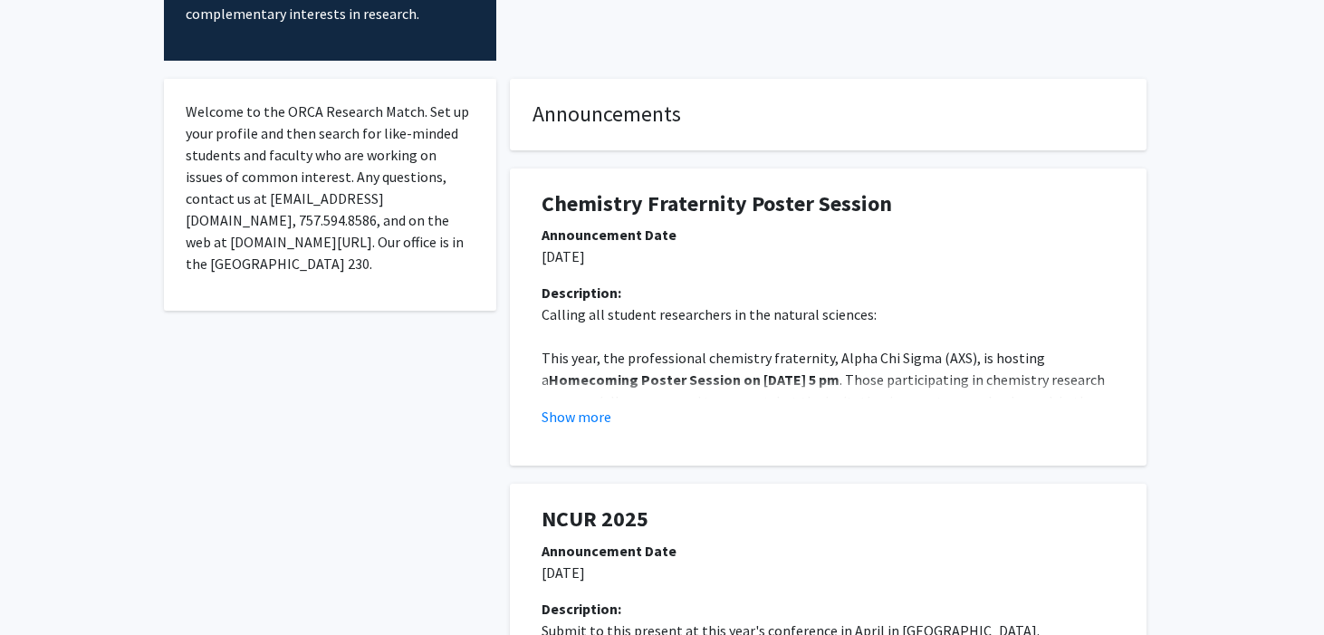
click at [559, 406] on button "Show more" at bounding box center [576, 417] width 70 height 22
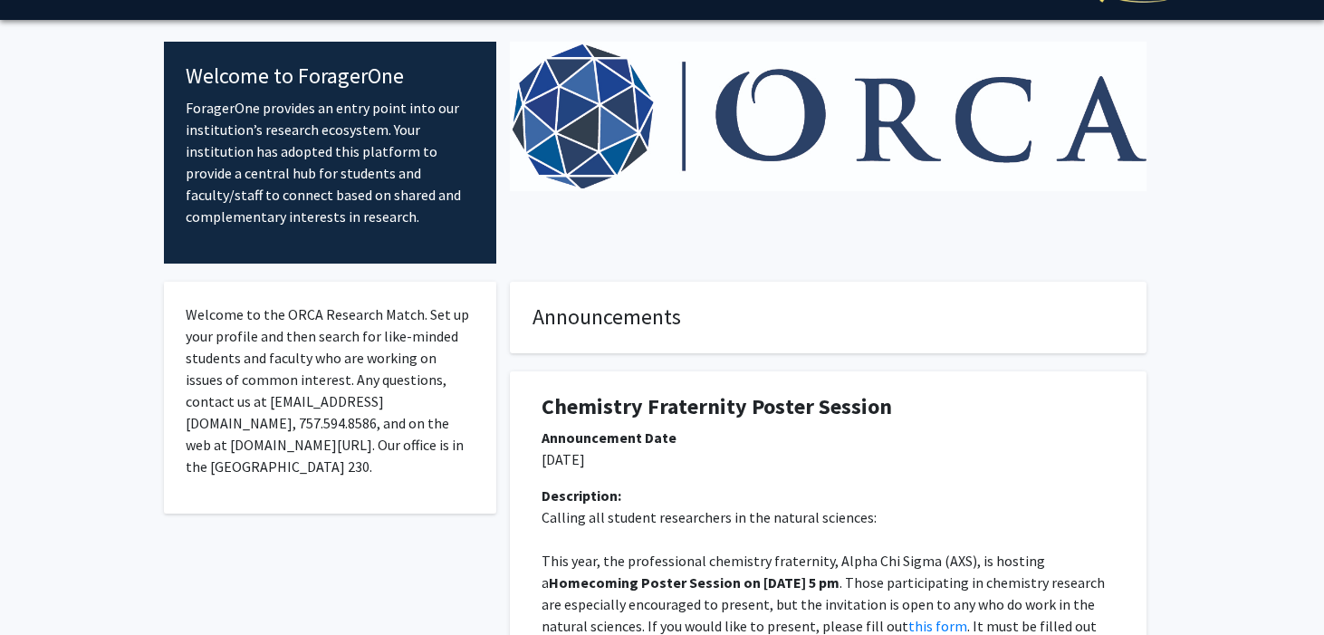
scroll to position [0, 0]
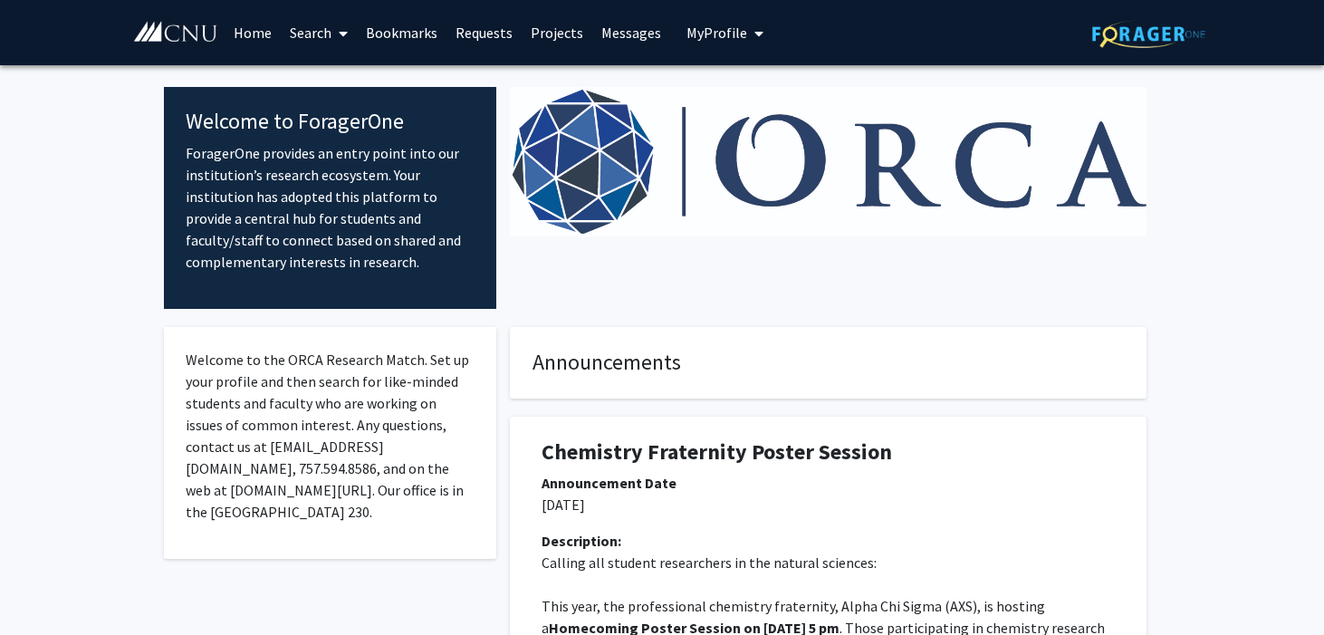
click at [335, 34] on span at bounding box center [339, 33] width 16 height 63
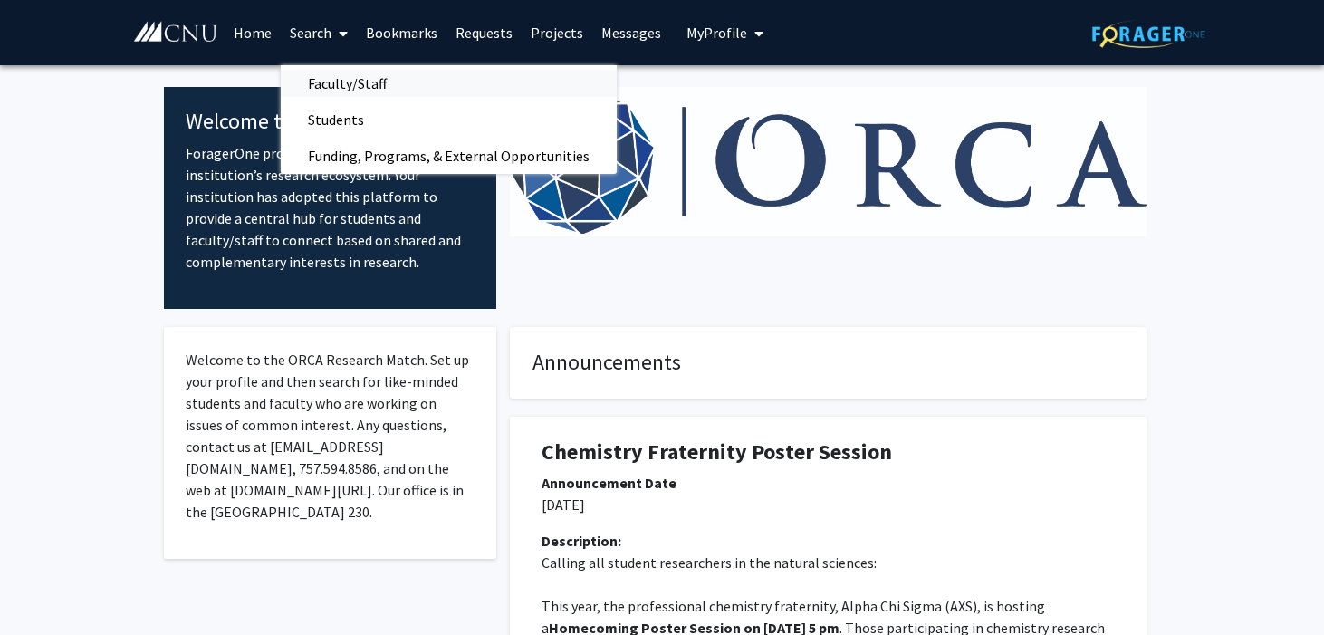
click at [413, 89] on link "Faculty/Staff" at bounding box center [449, 83] width 336 height 27
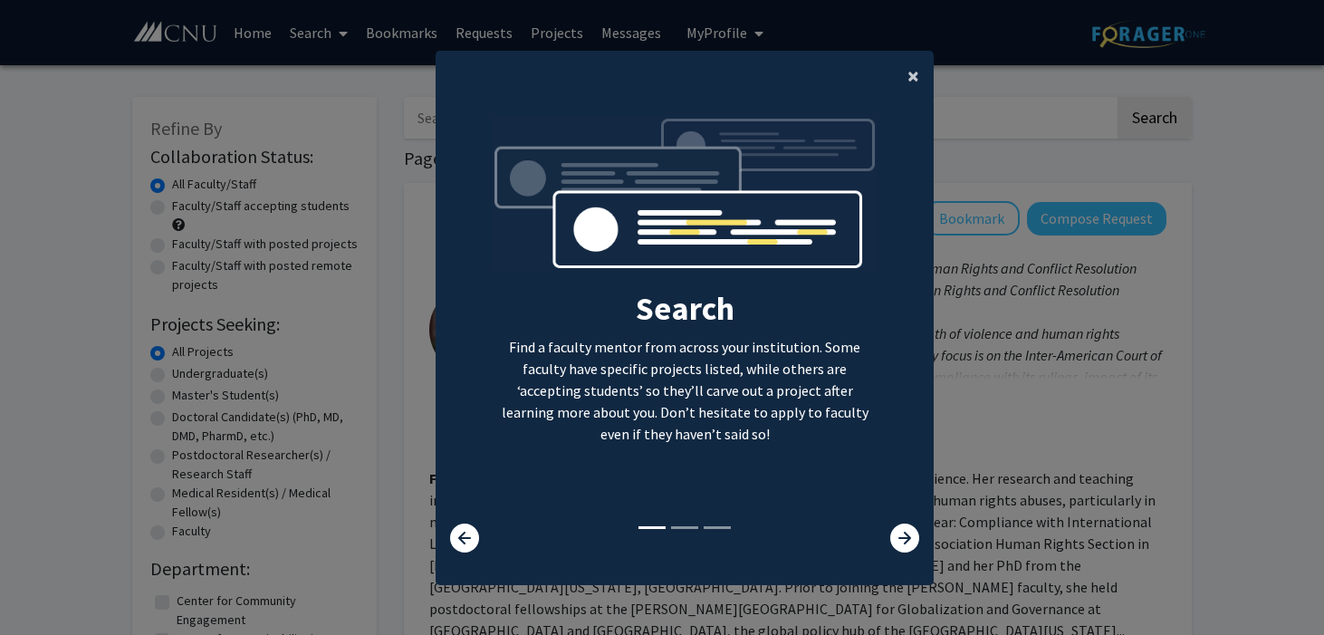
click at [908, 86] on button "×" at bounding box center [913, 76] width 41 height 51
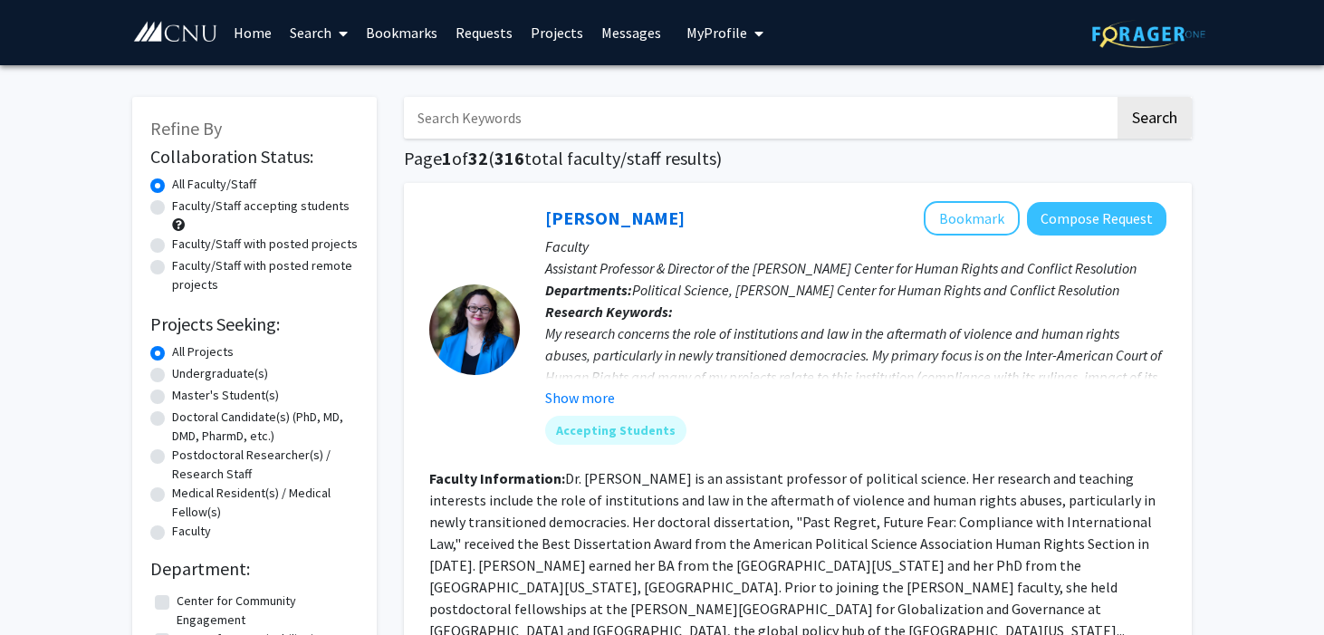
click at [237, 364] on label "Undergraduate(s)" at bounding box center [220, 373] width 96 height 19
click at [184, 364] on input "Undergraduate(s)" at bounding box center [178, 370] width 12 height 12
radio input "true"
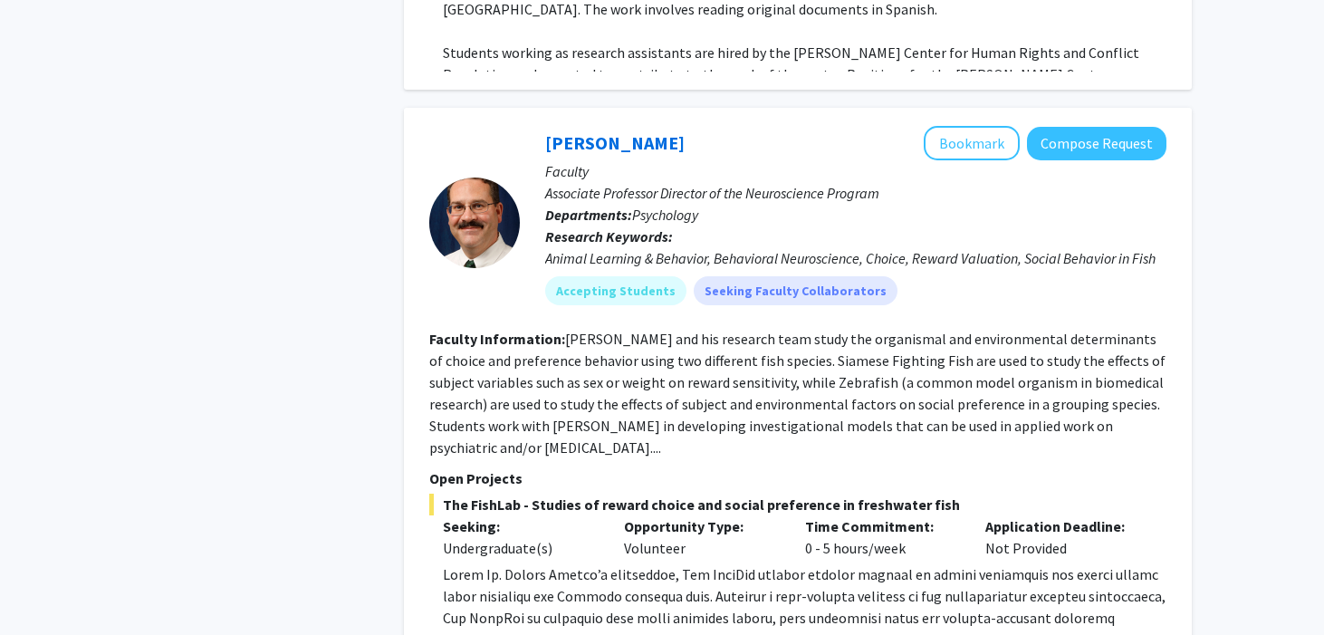
scroll to position [788, 0]
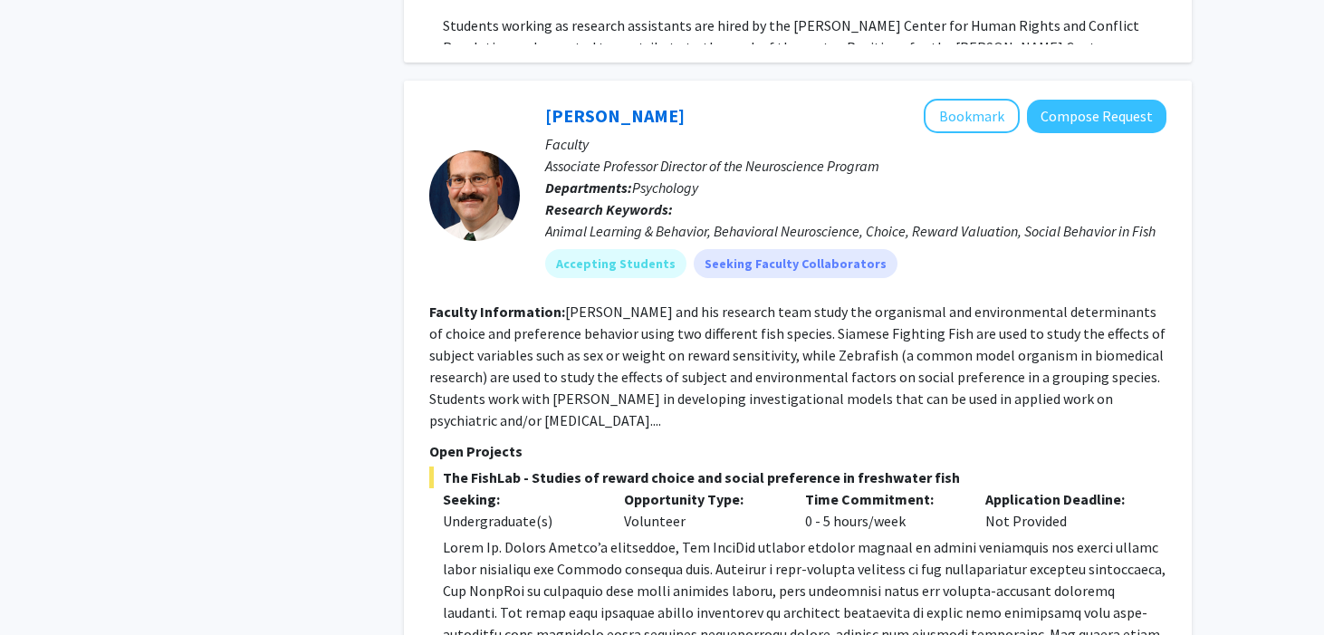
scroll to position [779, 0]
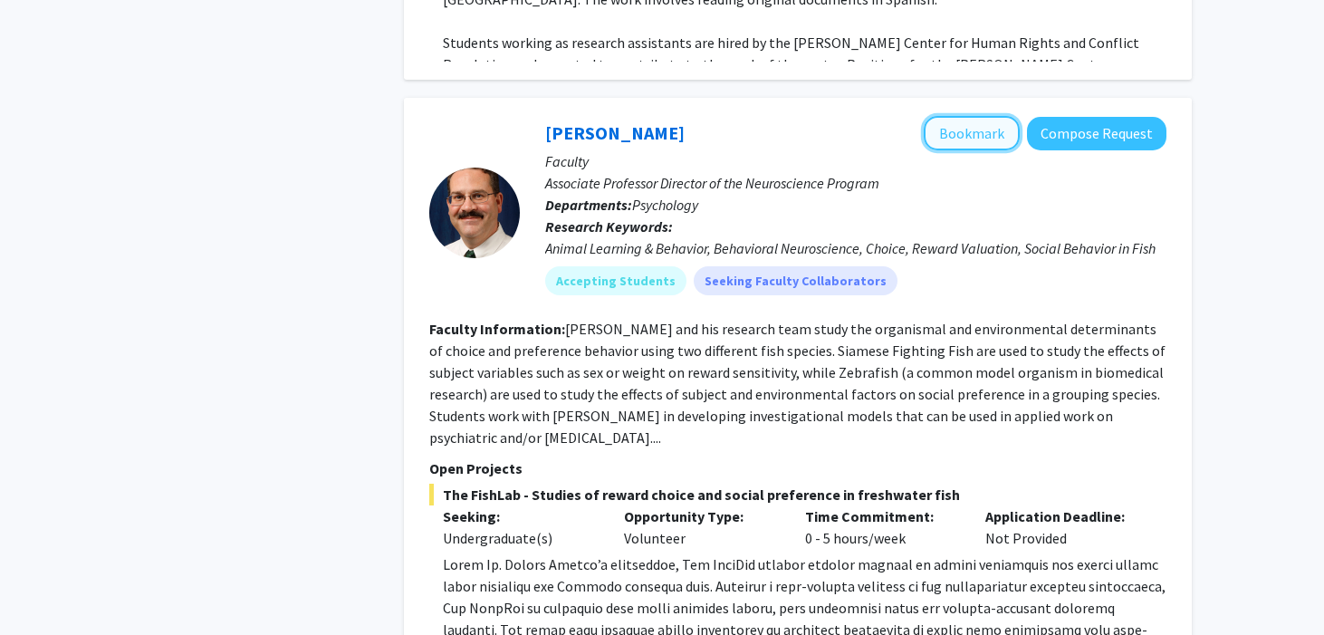
click at [1007, 116] on button "Bookmark" at bounding box center [971, 133] width 96 height 34
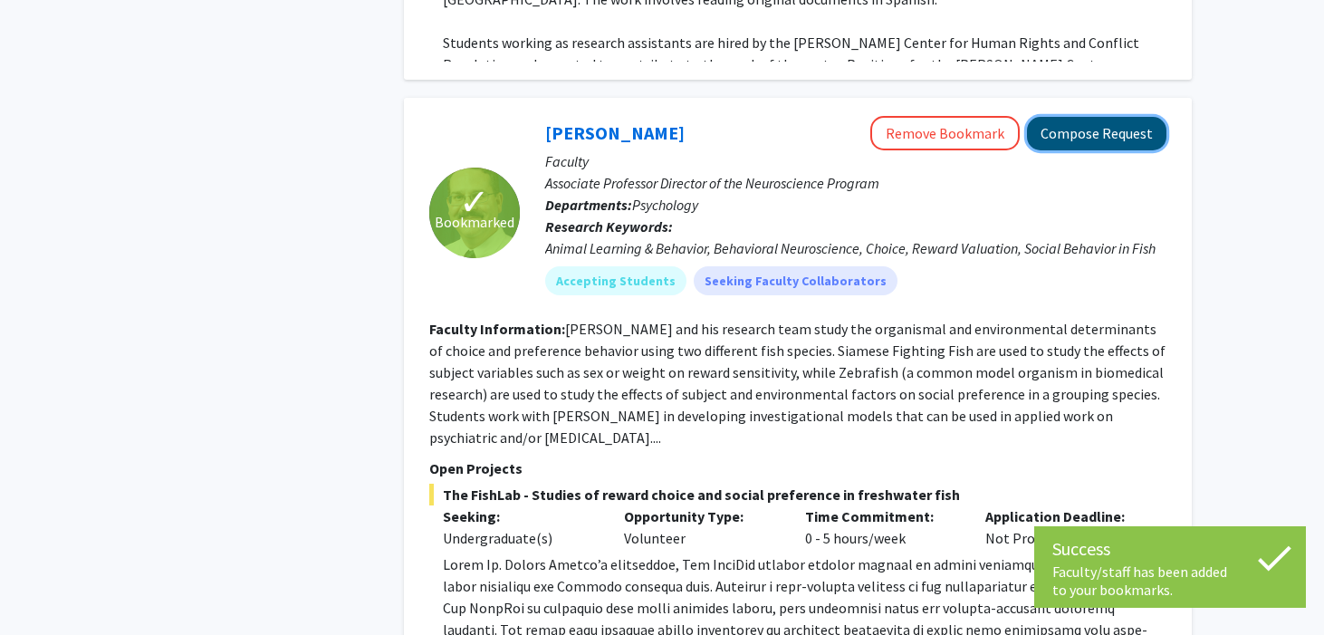
click at [1098, 117] on button "Compose Request" at bounding box center [1096, 133] width 139 height 33
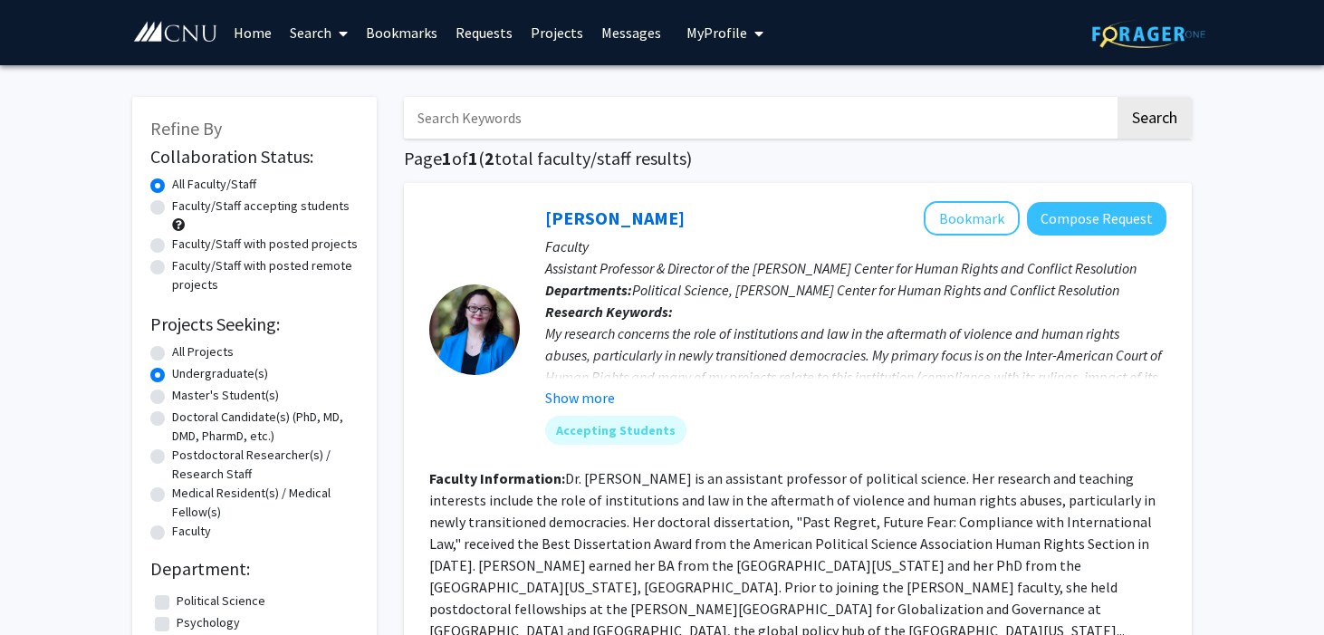
click at [417, 38] on link "Bookmarks" at bounding box center [402, 32] width 90 height 63
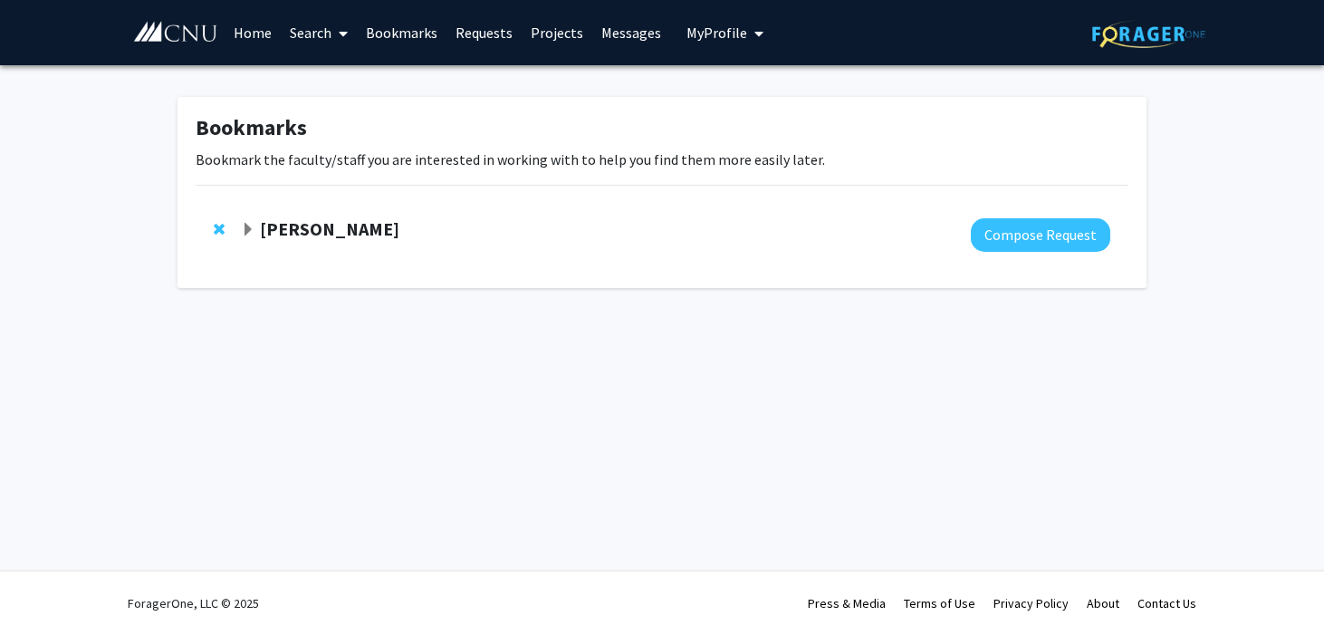
click at [292, 27] on link "Search" at bounding box center [319, 32] width 76 height 63
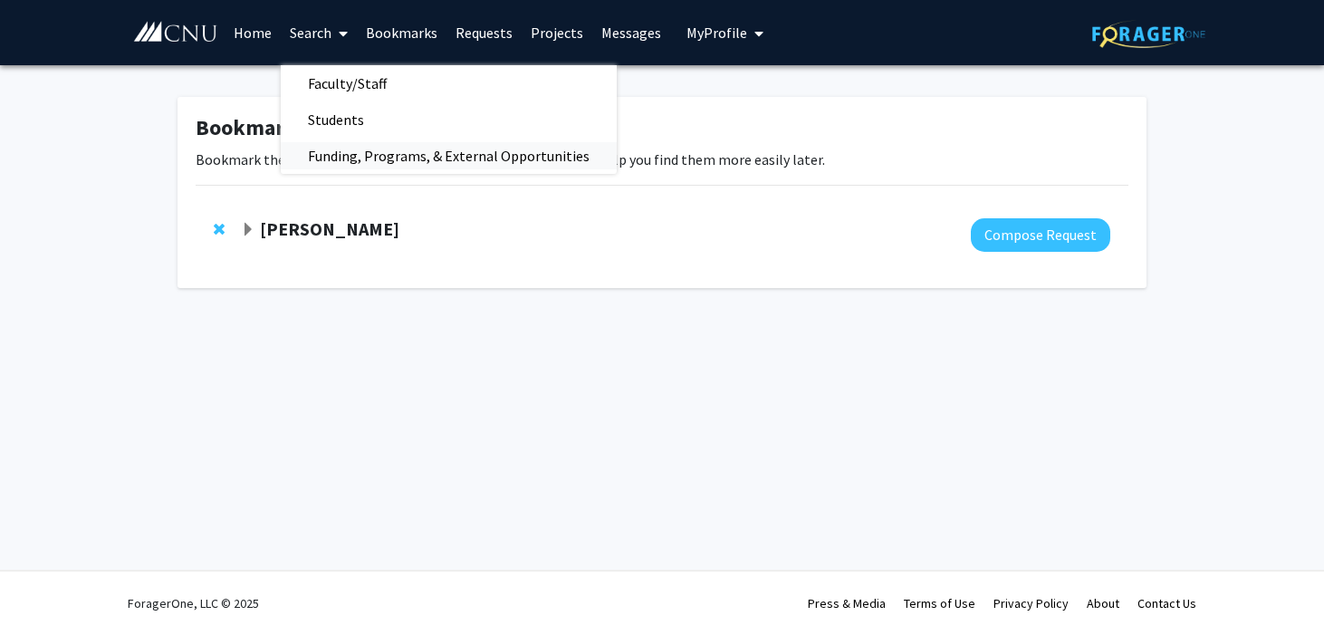
click at [398, 159] on span "Funding, Programs, & External Opportunities" at bounding box center [449, 156] width 336 height 36
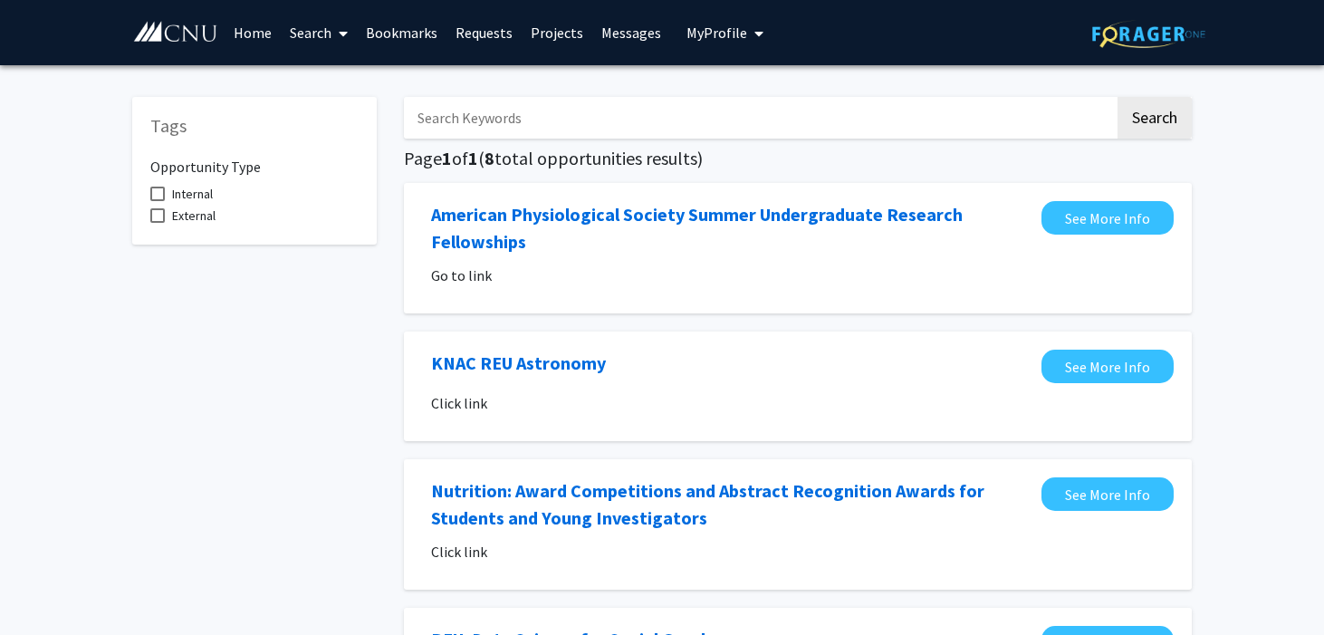
click at [555, 35] on link "Projects" at bounding box center [556, 32] width 71 height 63
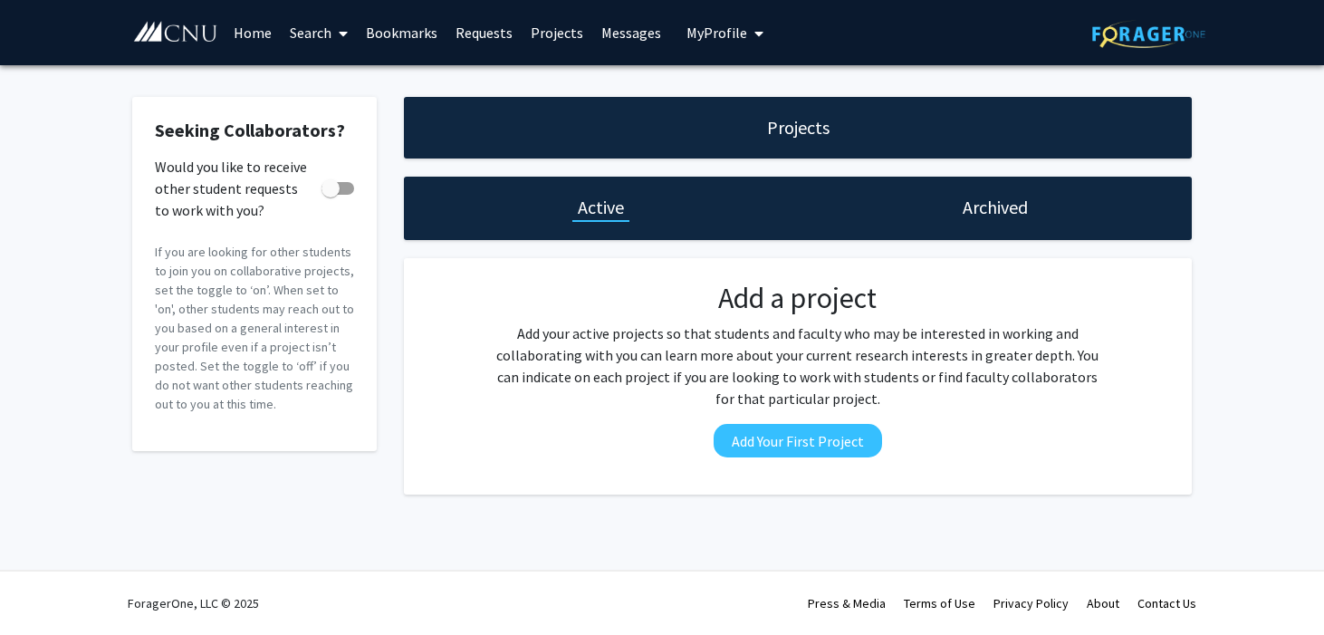
click at [490, 27] on link "Requests" at bounding box center [483, 32] width 75 height 63
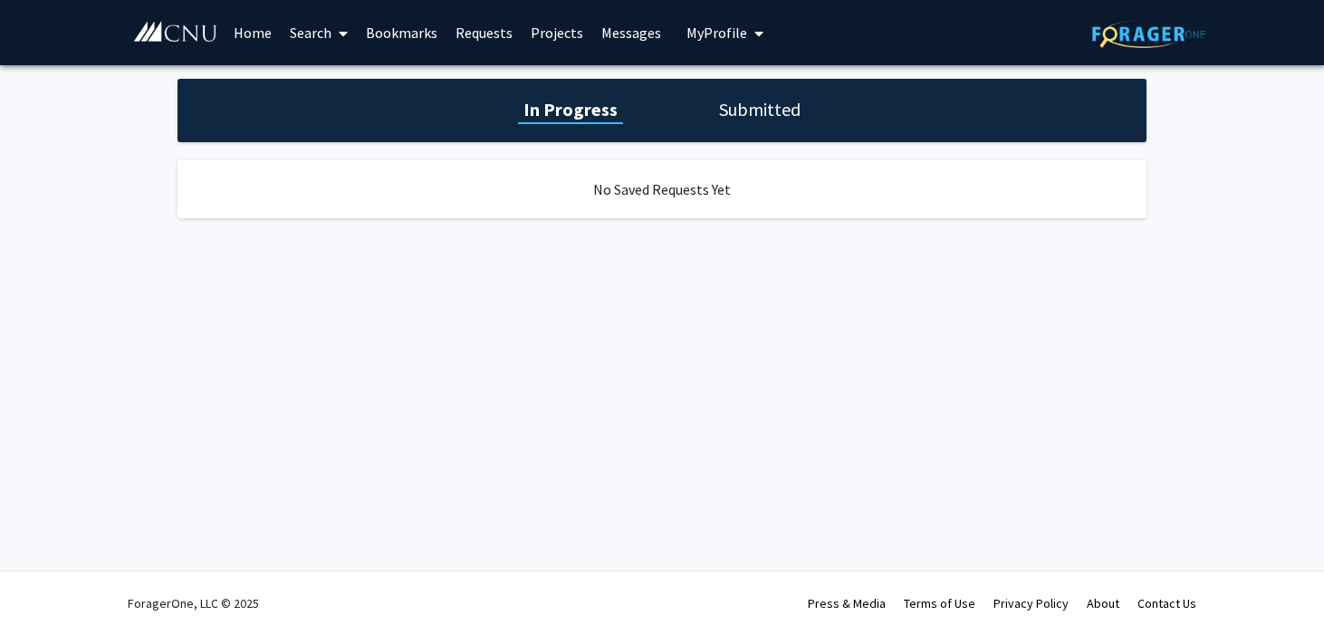
click at [631, 43] on link "Messages" at bounding box center [631, 32] width 78 height 63
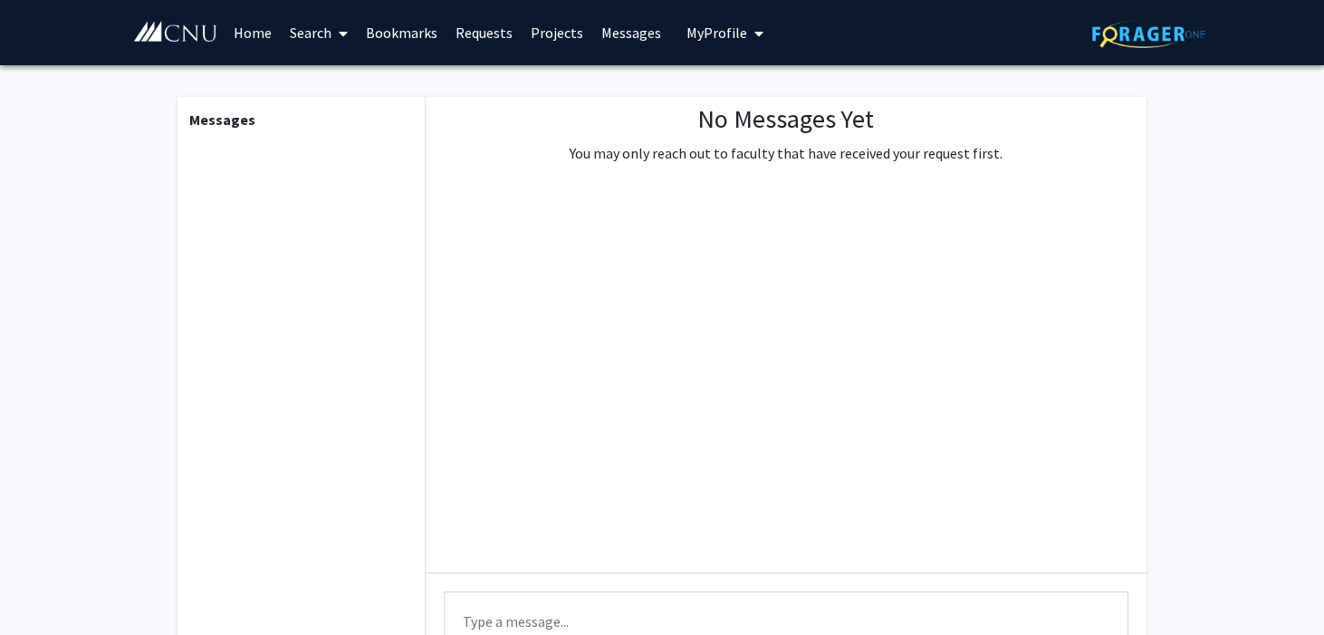
click at [276, 32] on link "Home" at bounding box center [253, 32] width 56 height 63
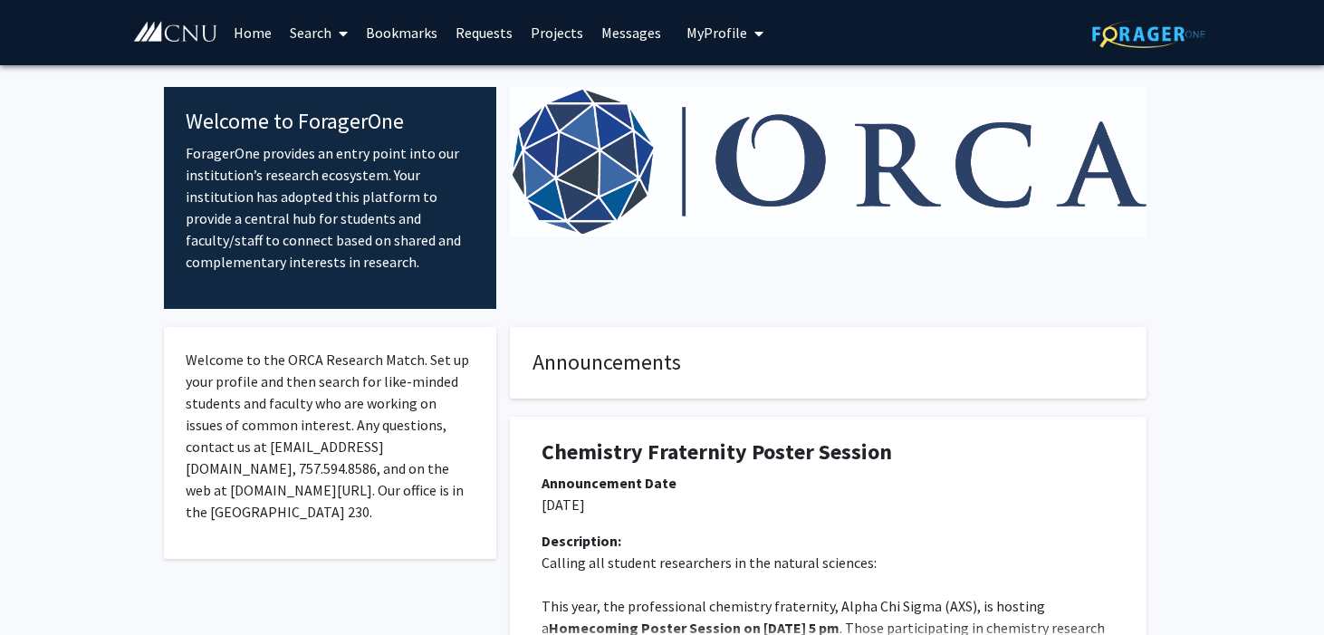
click at [316, 38] on link "Search" at bounding box center [319, 32] width 76 height 63
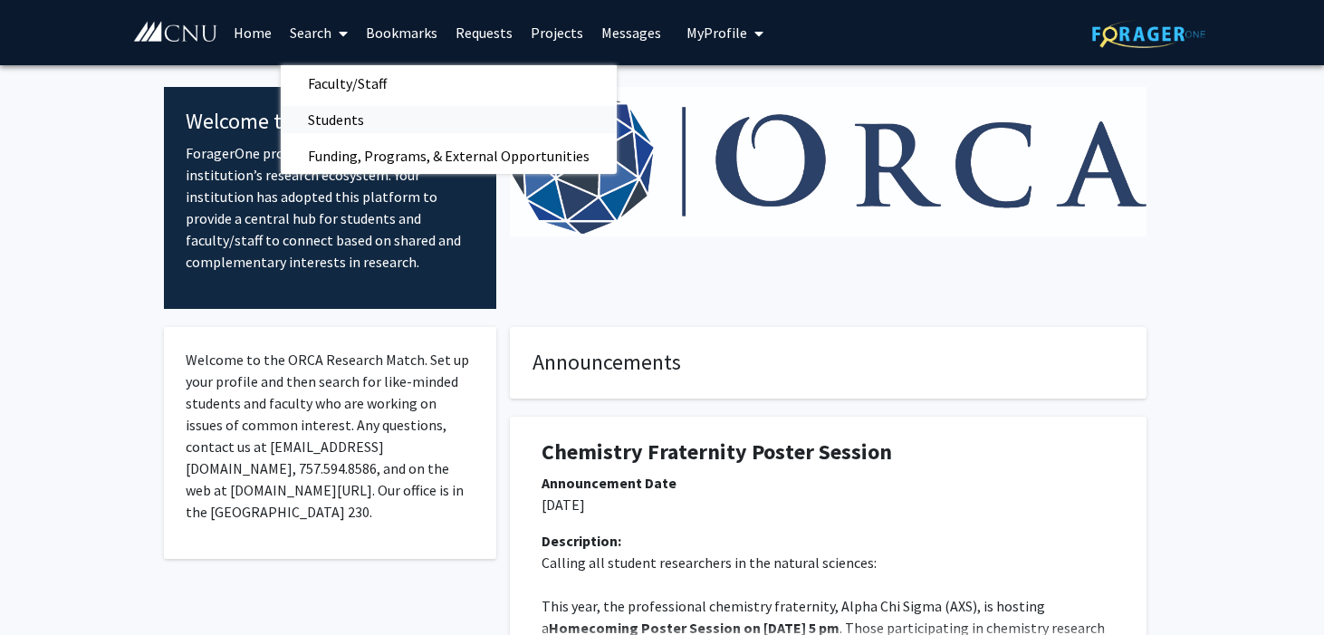
click at [353, 119] on span "Students" at bounding box center [336, 119] width 110 height 36
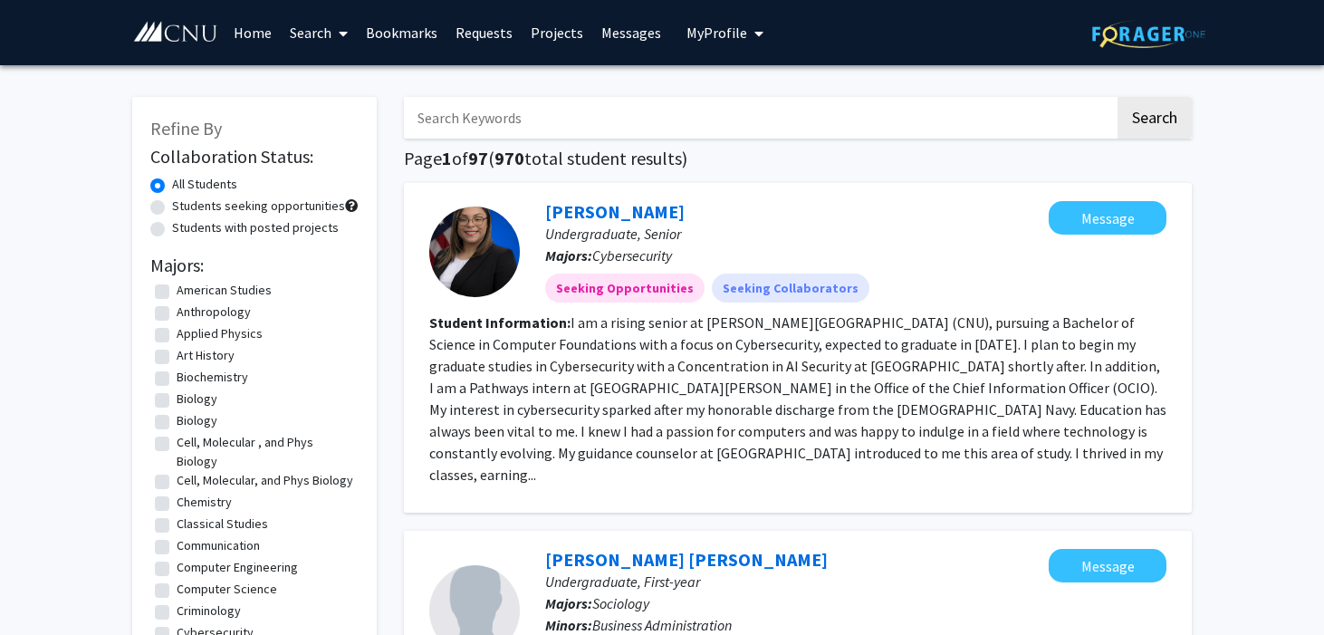
scroll to position [30, 0]
click at [177, 388] on label "Biology" at bounding box center [197, 397] width 41 height 19
click at [177, 388] on input "Biology" at bounding box center [183, 394] width 12 height 12
checkbox input "true"
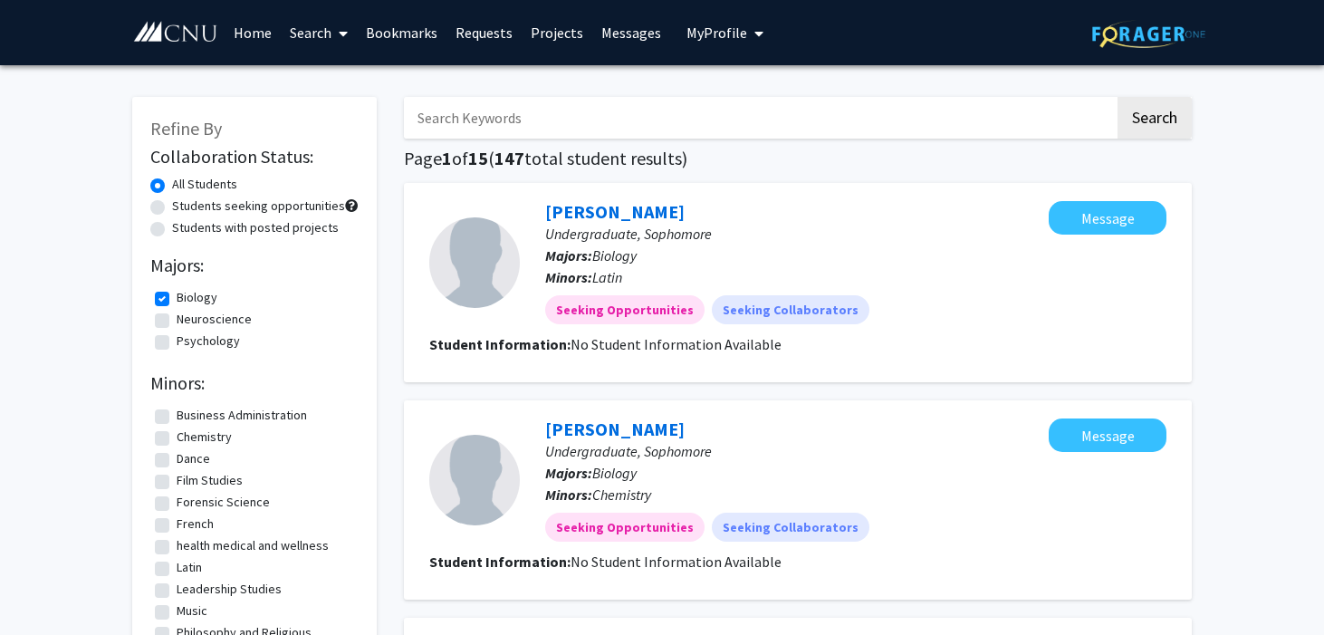
click at [177, 406] on label "Business Administration" at bounding box center [242, 415] width 130 height 19
click at [177, 406] on input "Business Administration" at bounding box center [183, 412] width 12 height 12
checkbox input "true"
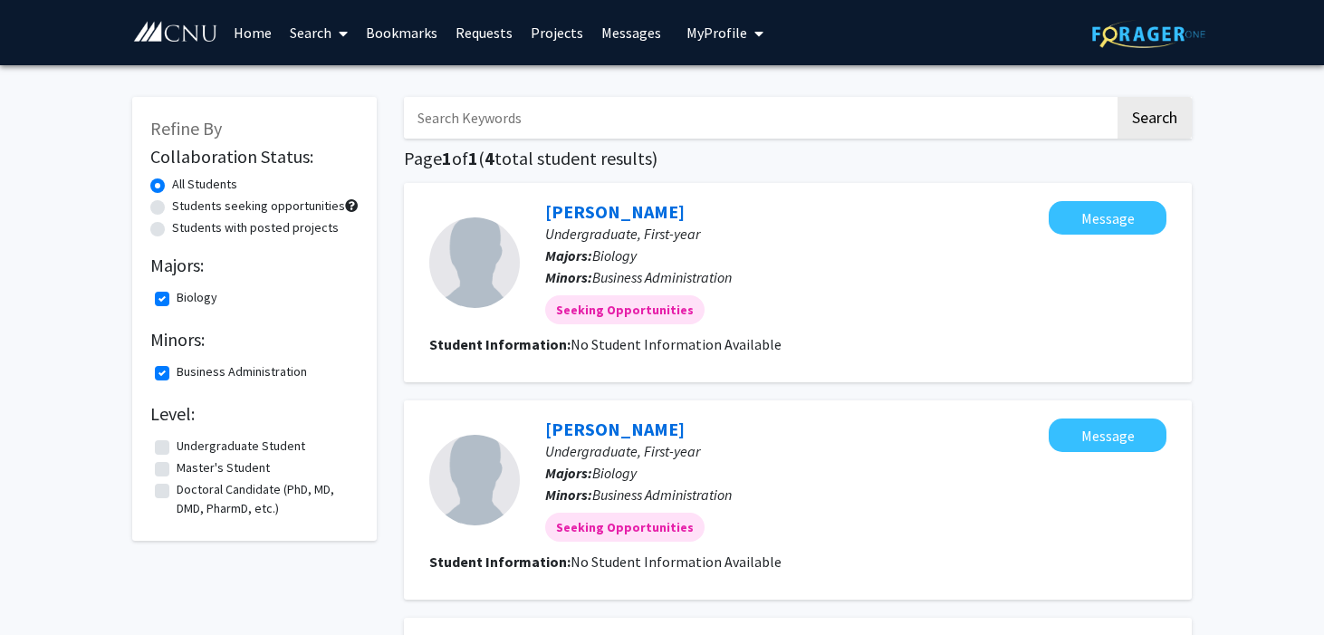
click at [177, 288] on label "Biology" at bounding box center [197, 297] width 41 height 19
click at [177, 288] on input "Biology" at bounding box center [183, 294] width 12 height 12
checkbox input "false"
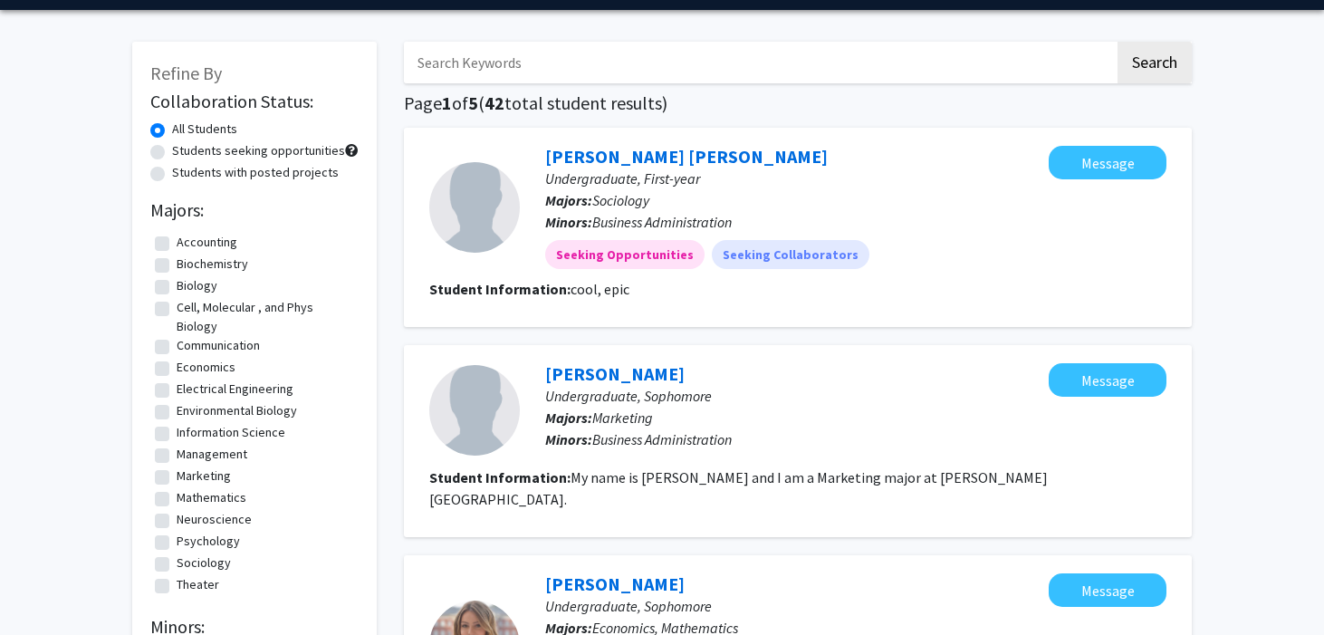
scroll to position [66, 0]
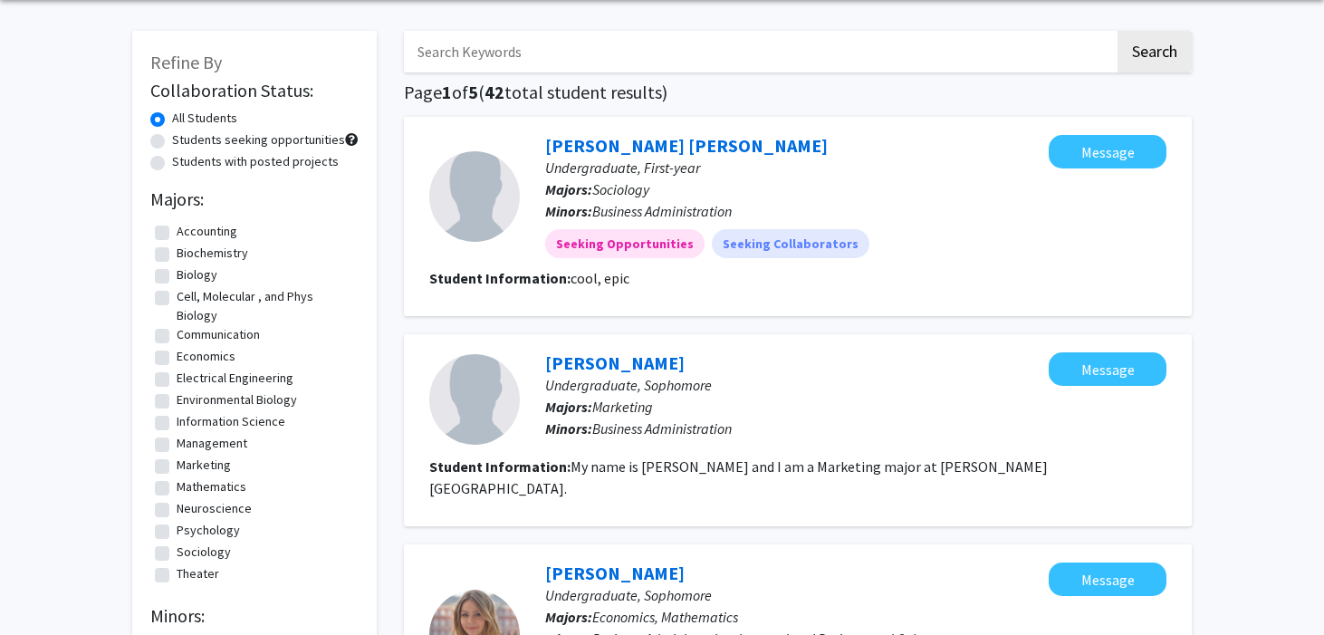
click at [177, 634] on input "Business Administration" at bounding box center [183, 644] width 12 height 12
checkbox input "false"
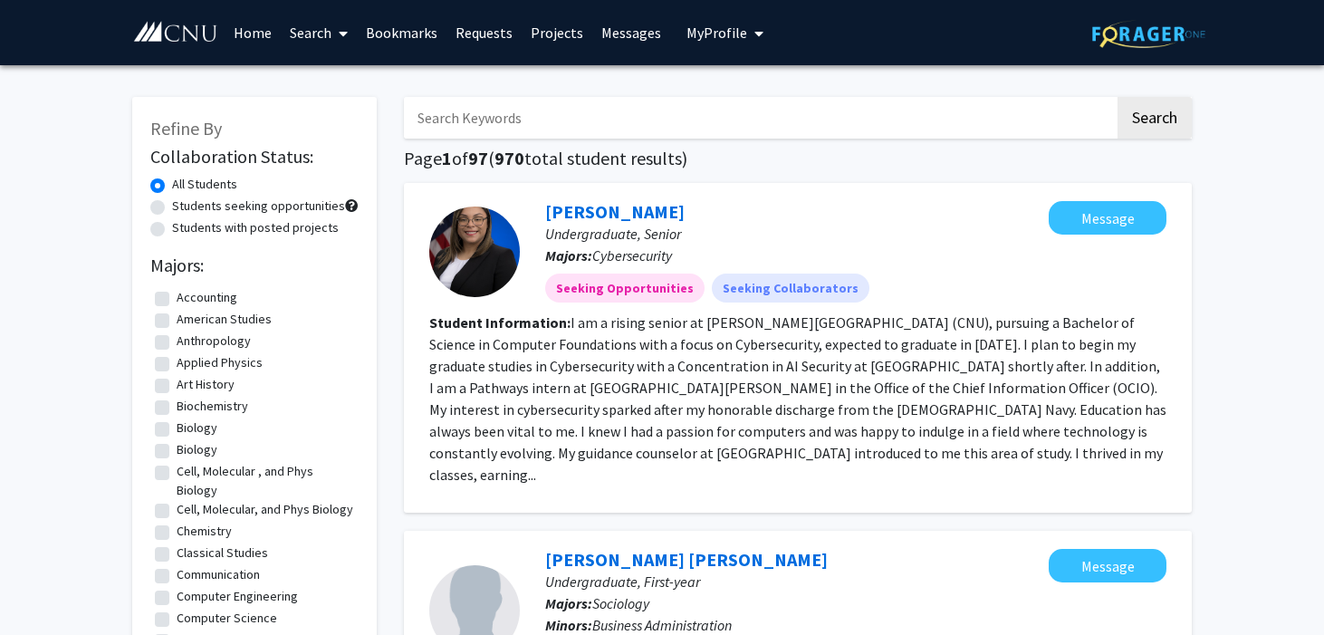
scroll to position [25, 0]
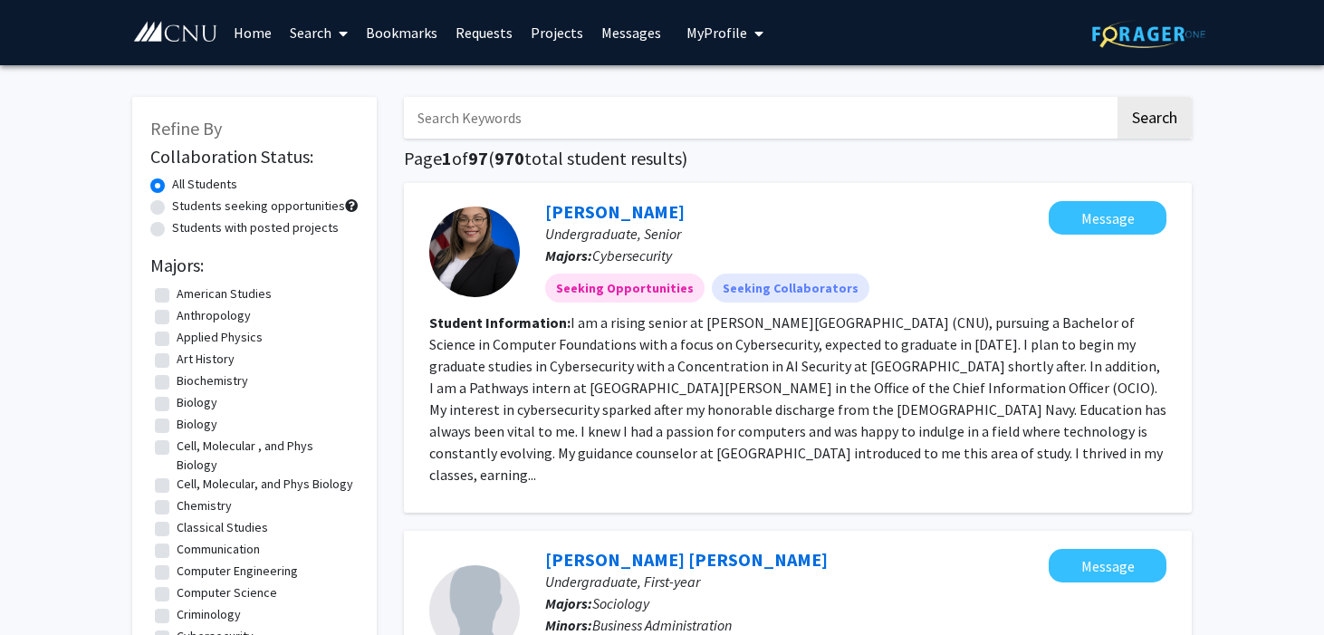
click at [160, 393] on fg-checkbox "Biology Biology" at bounding box center [254, 404] width 199 height 22
click at [177, 393] on label "Biology" at bounding box center [197, 402] width 41 height 19
click at [177, 393] on input "Biology" at bounding box center [183, 399] width 12 height 12
checkbox input "true"
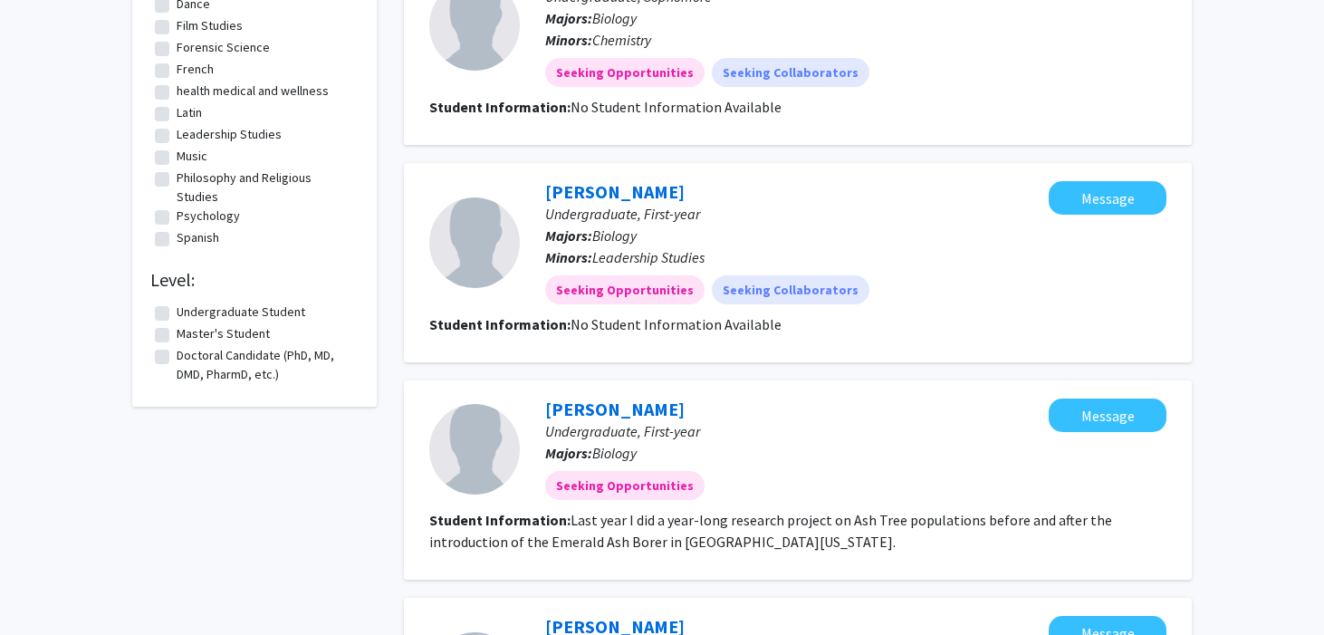
scroll to position [475, 0]
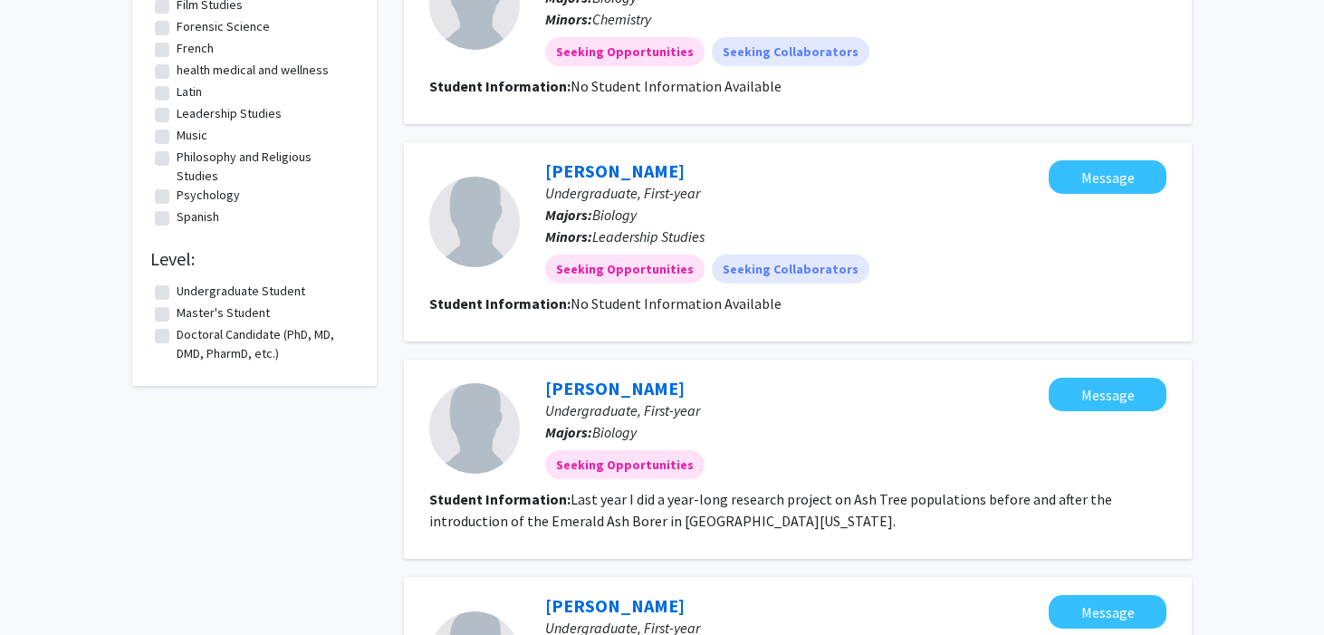
click at [222, 282] on label "Undergraduate Student" at bounding box center [241, 291] width 129 height 19
click at [188, 282] on input "Undergraduate Student" at bounding box center [183, 288] width 12 height 12
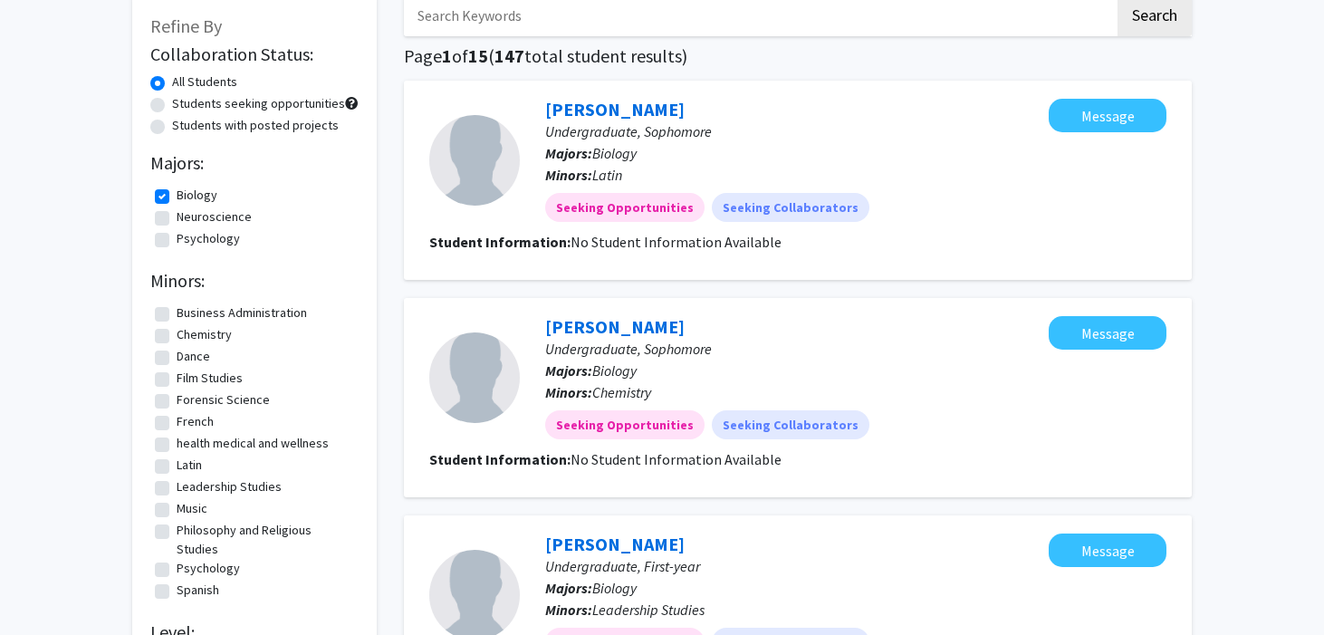
scroll to position [114, 0]
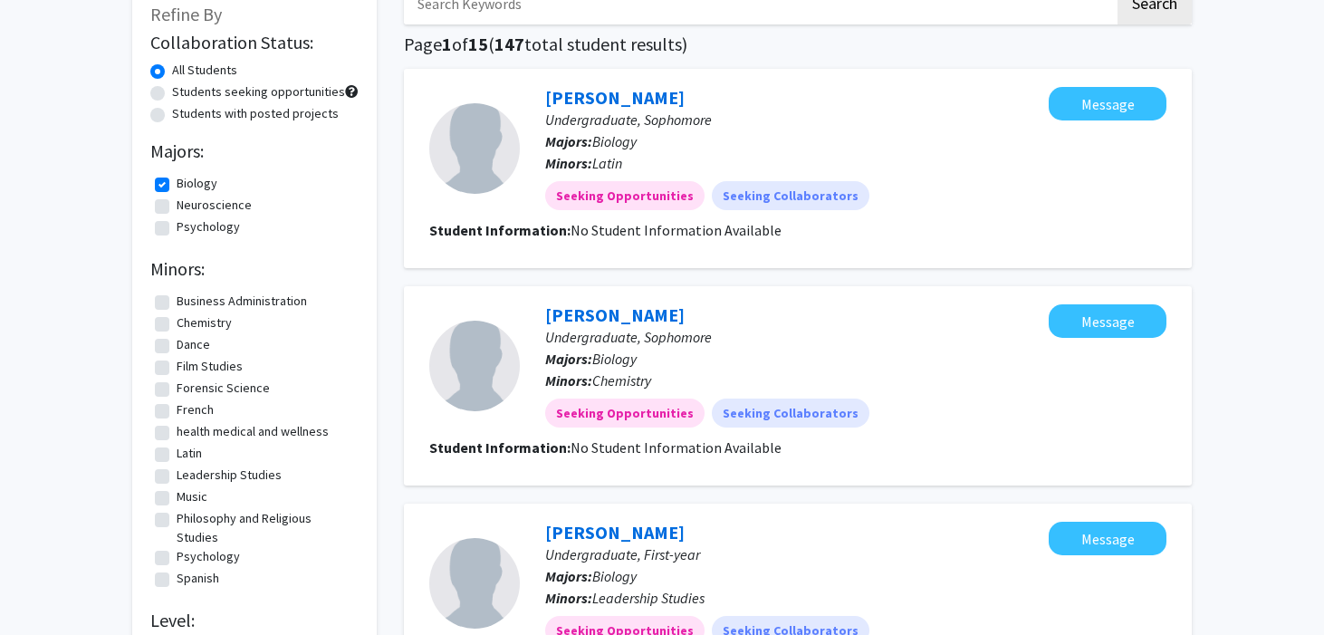
checkbox input "false"
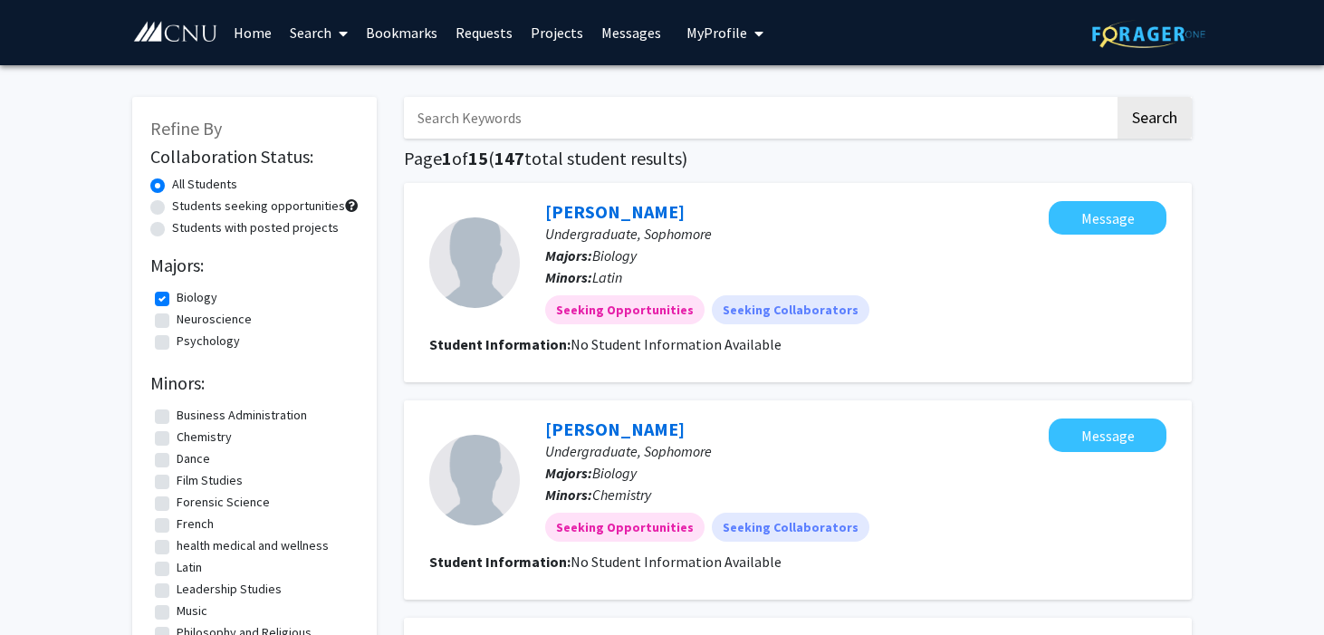
click at [394, 31] on link "Bookmarks" at bounding box center [402, 32] width 90 height 63
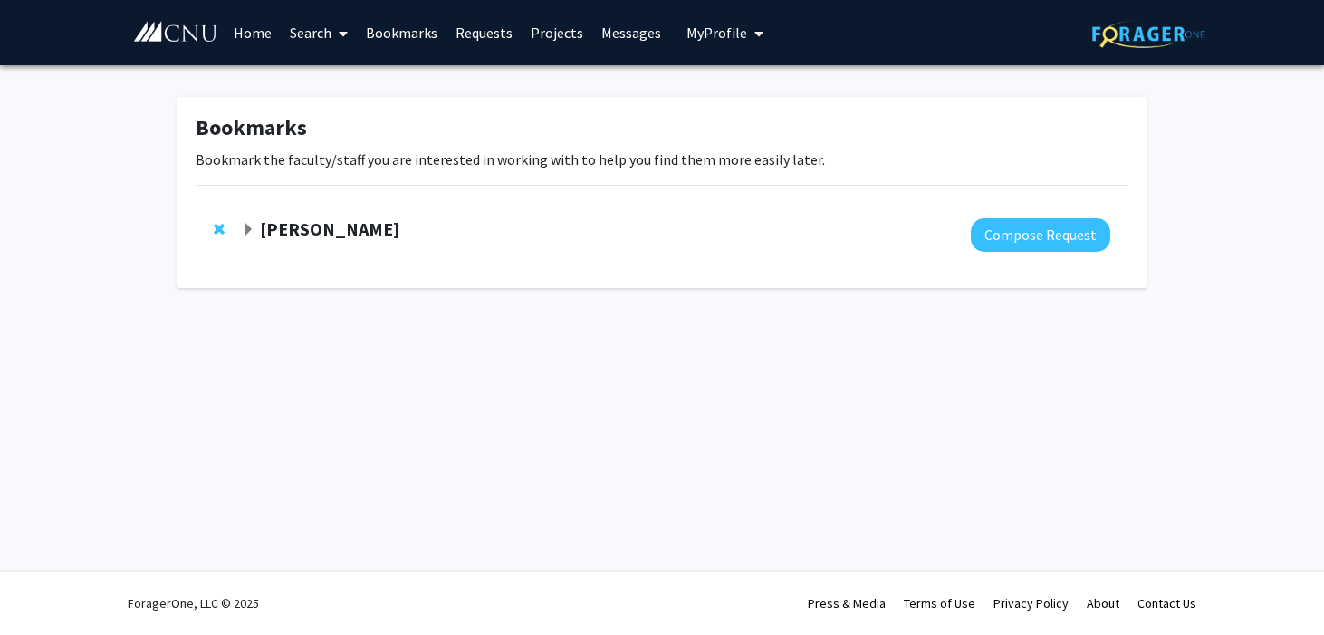
click at [282, 217] on strong "[PERSON_NAME]" at bounding box center [329, 228] width 139 height 23
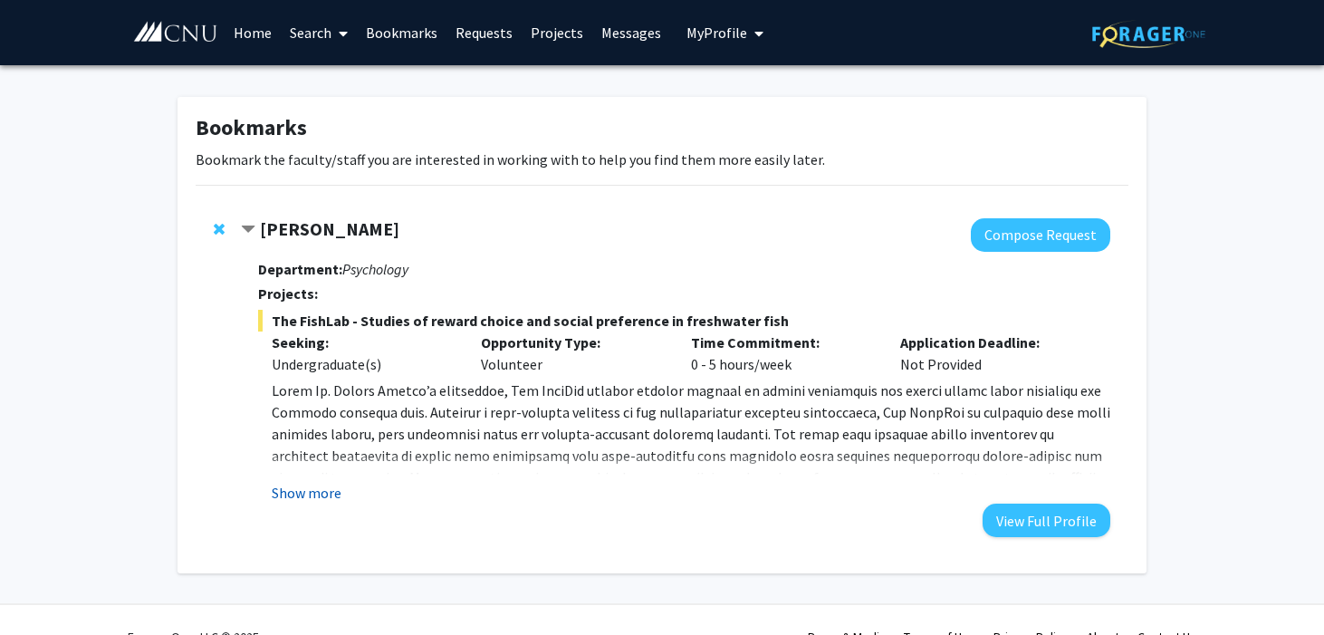
click at [319, 482] on button "Show more" at bounding box center [307, 493] width 70 height 22
